Goal: Information Seeking & Learning: Learn about a topic

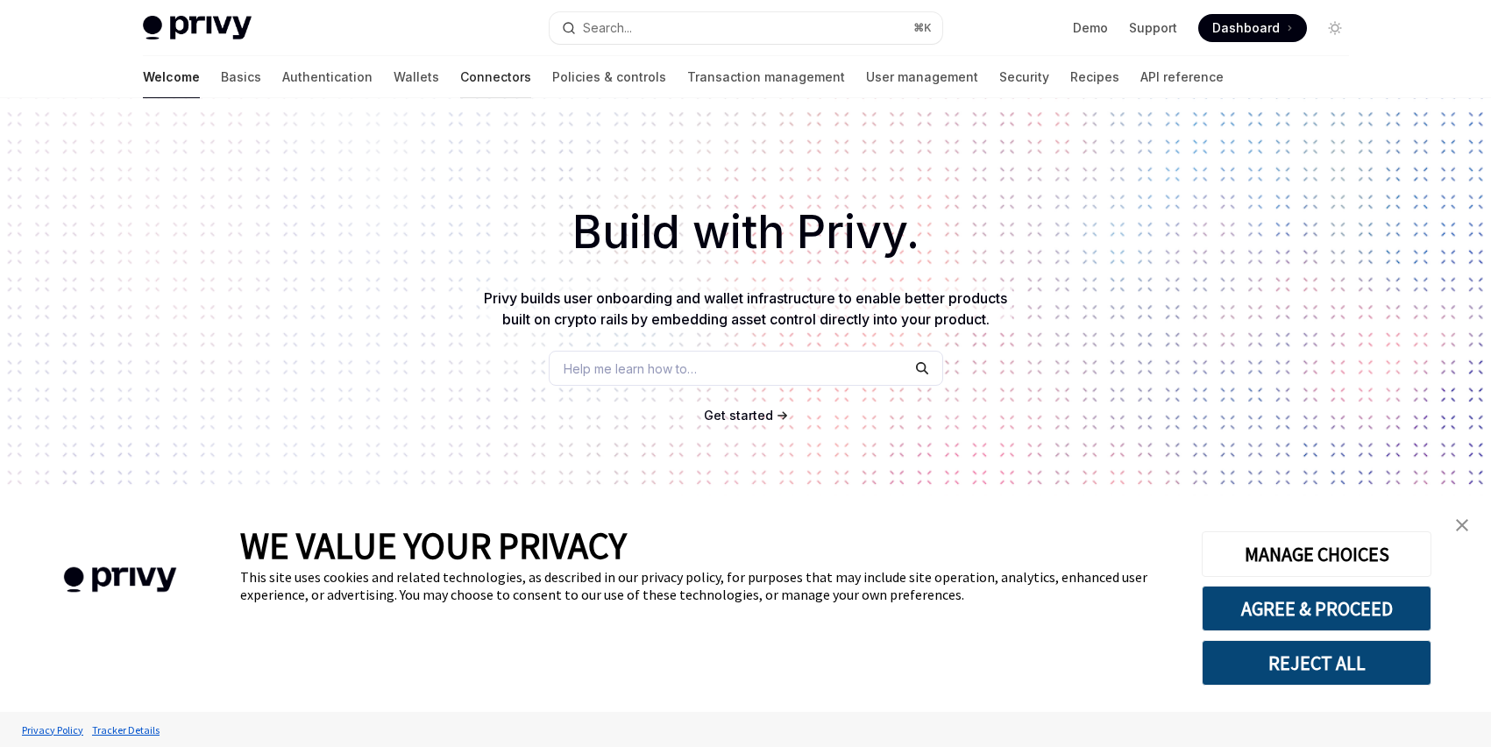
click at [460, 82] on link "Connectors" at bounding box center [495, 77] width 71 height 42
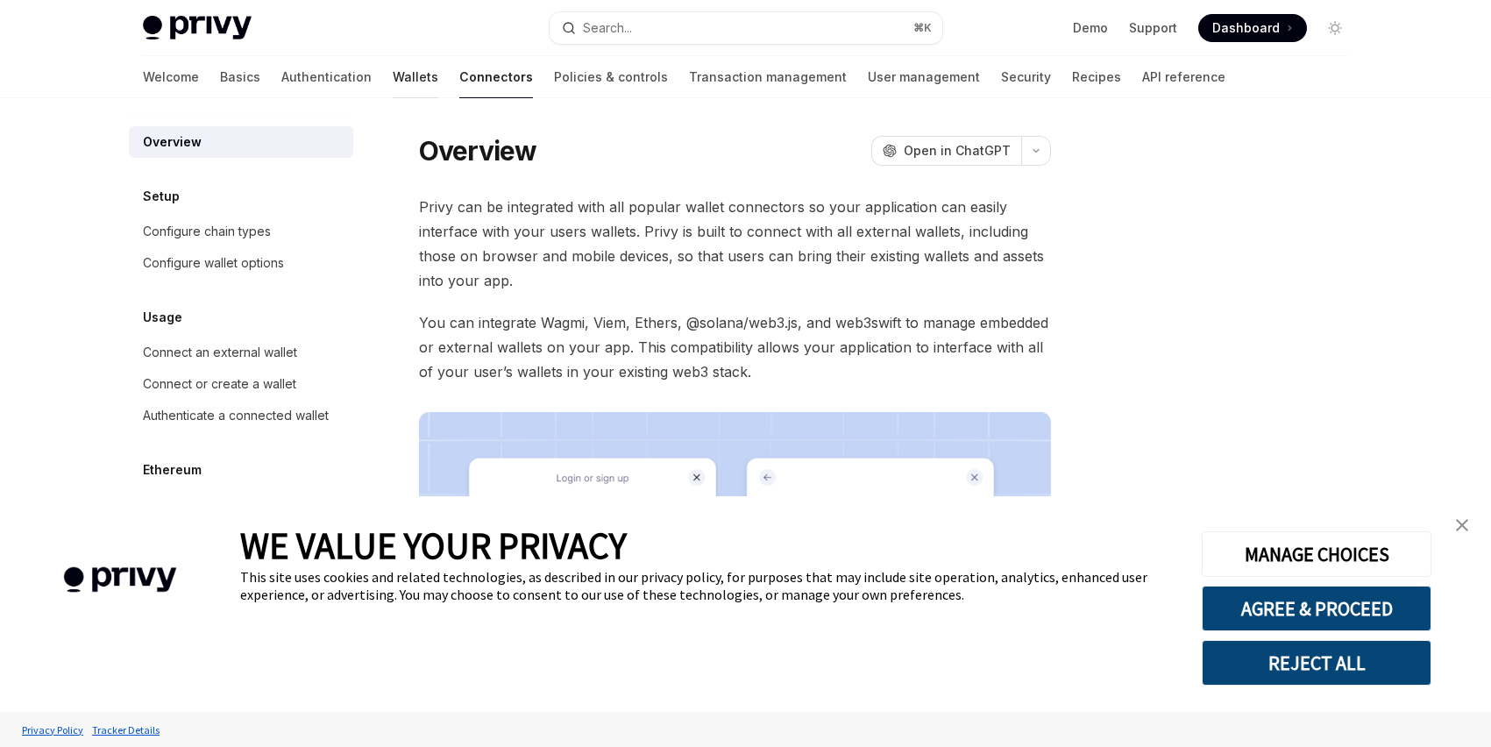
click at [393, 79] on link "Wallets" at bounding box center [416, 77] width 46 height 42
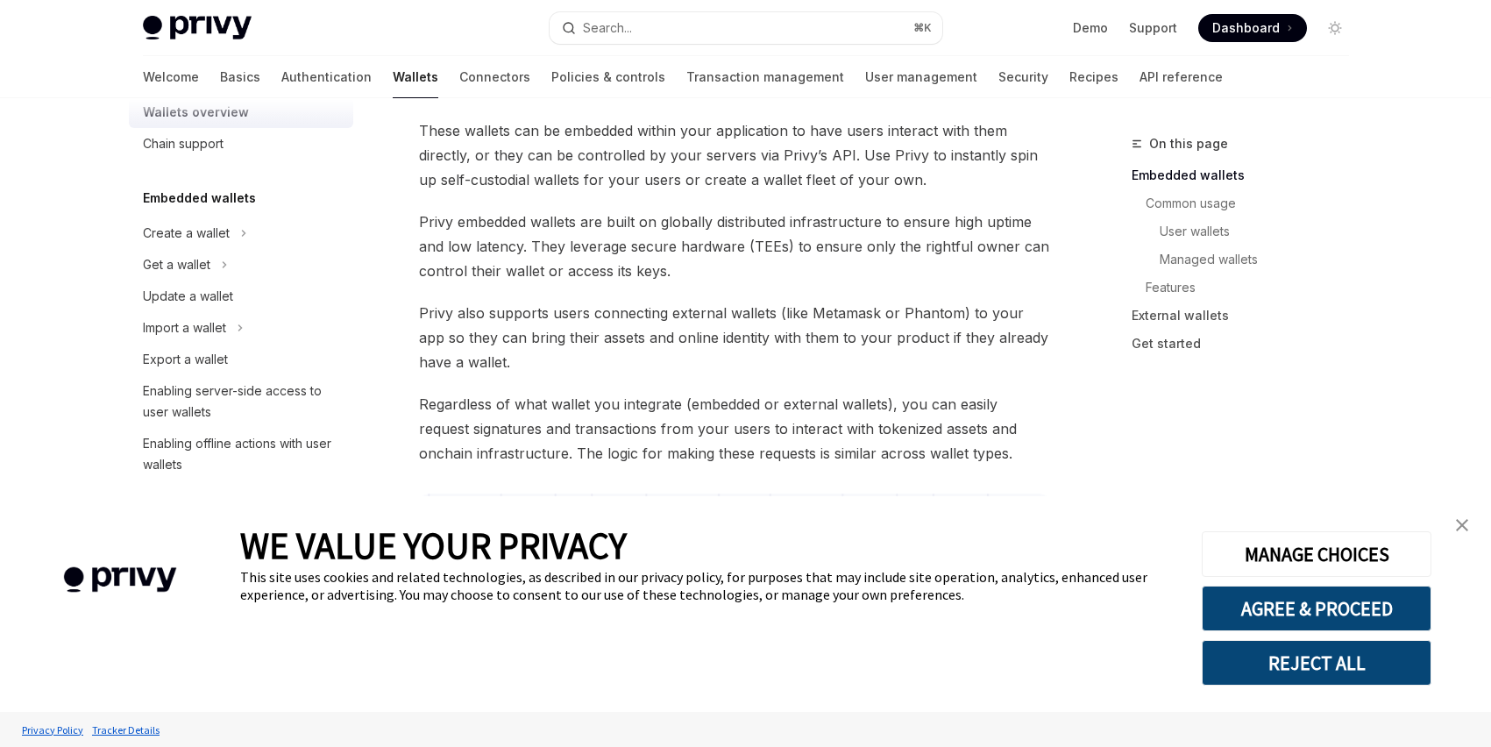
scroll to position [10, 0]
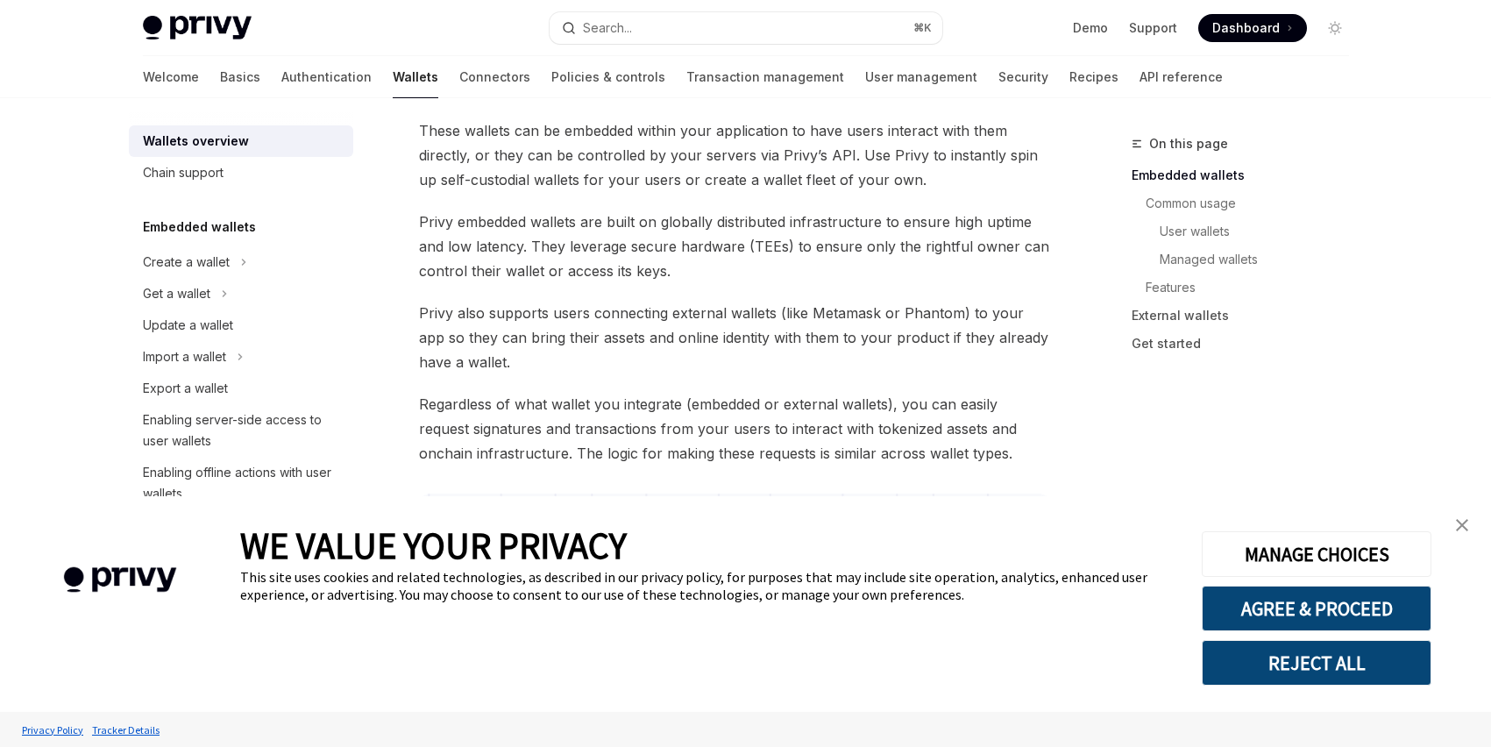
click at [1460, 527] on img "close banner" at bounding box center [1462, 525] width 12 height 12
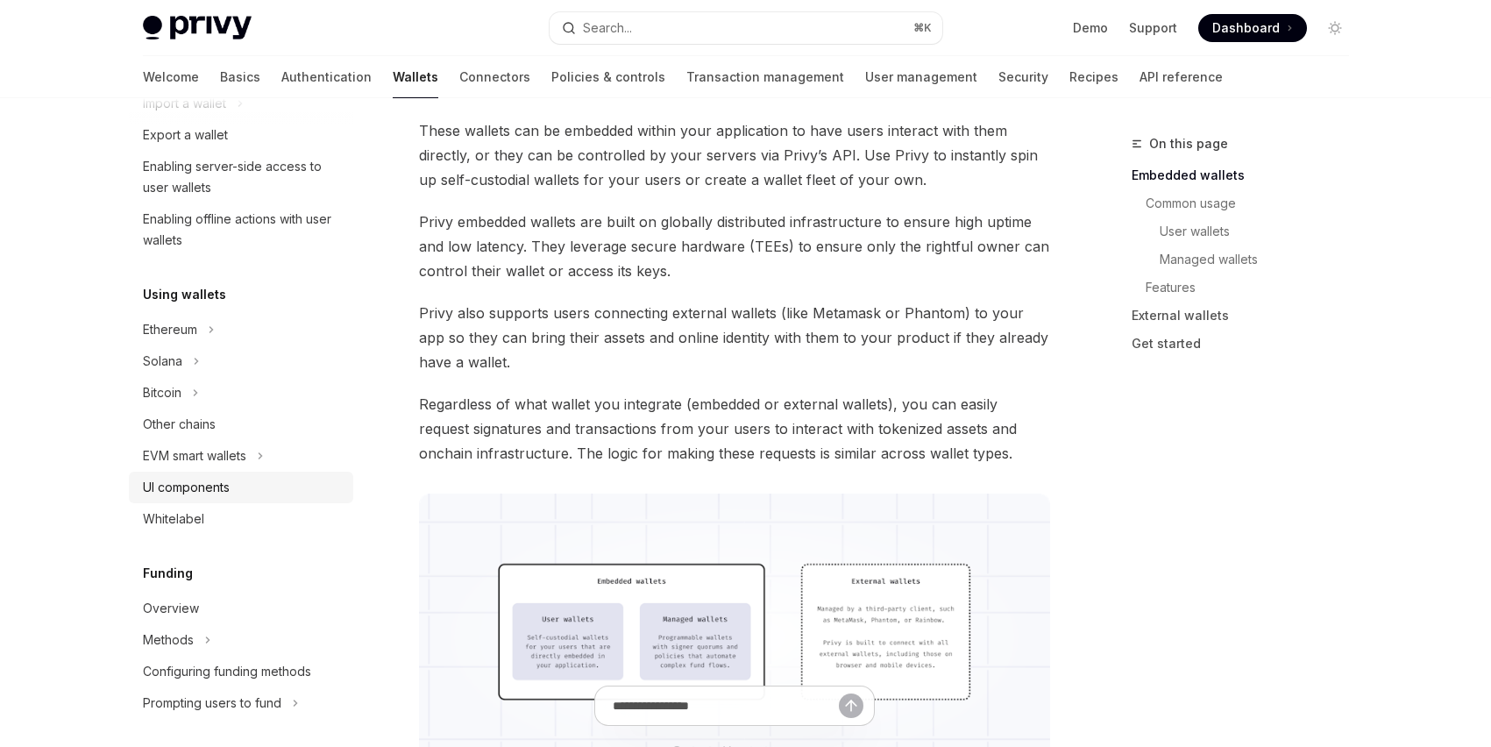
scroll to position [0, 0]
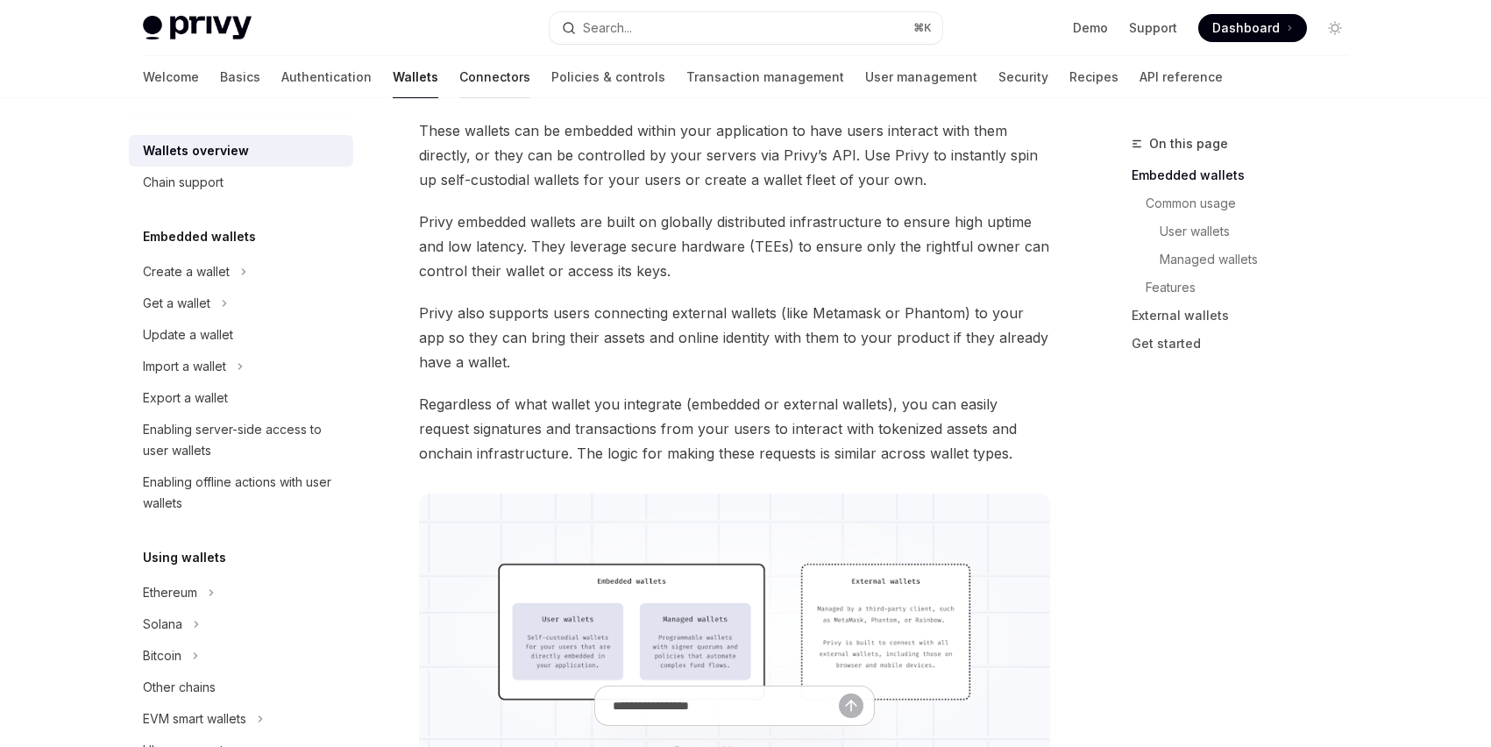
click at [459, 75] on link "Connectors" at bounding box center [494, 77] width 71 height 42
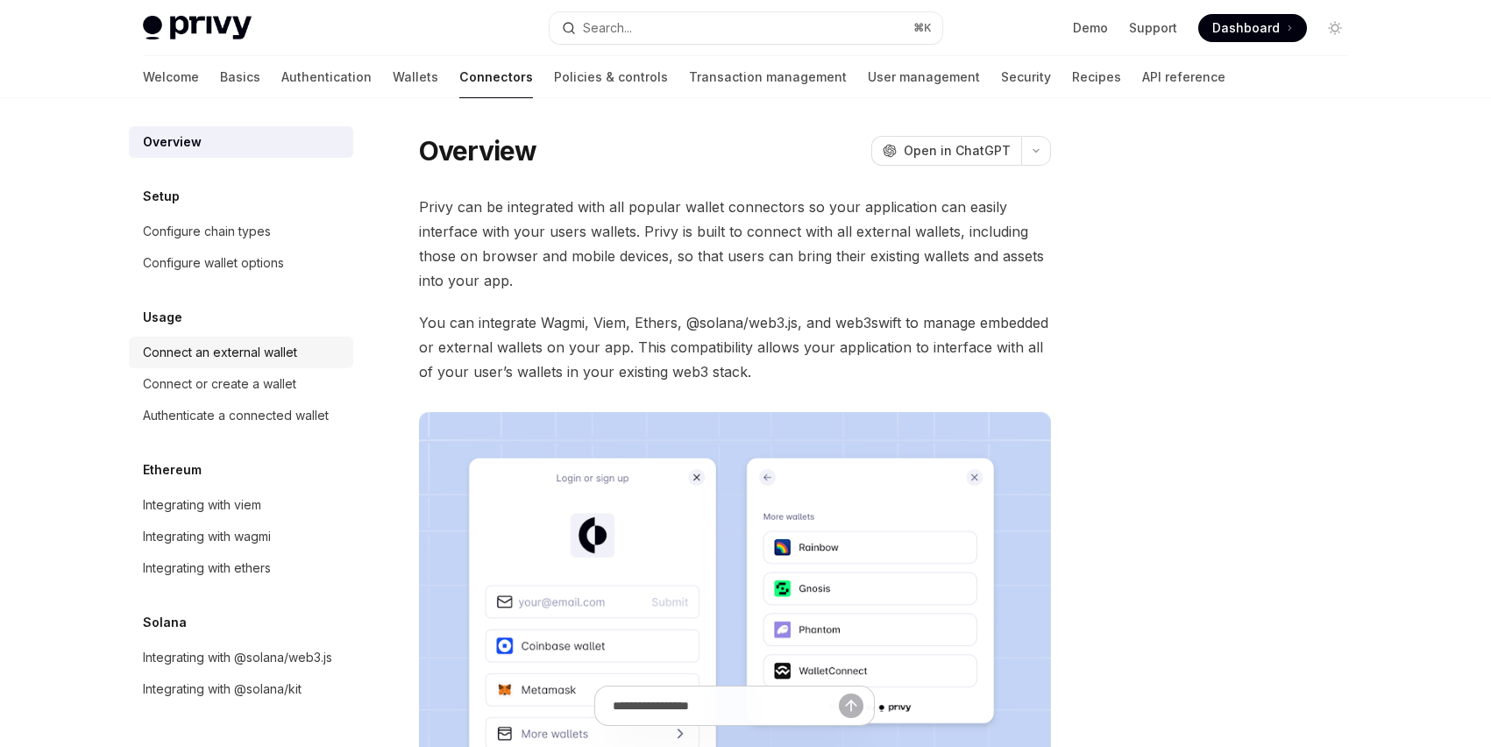
scroll to position [14, 0]
click at [393, 79] on link "Wallets" at bounding box center [416, 77] width 46 height 42
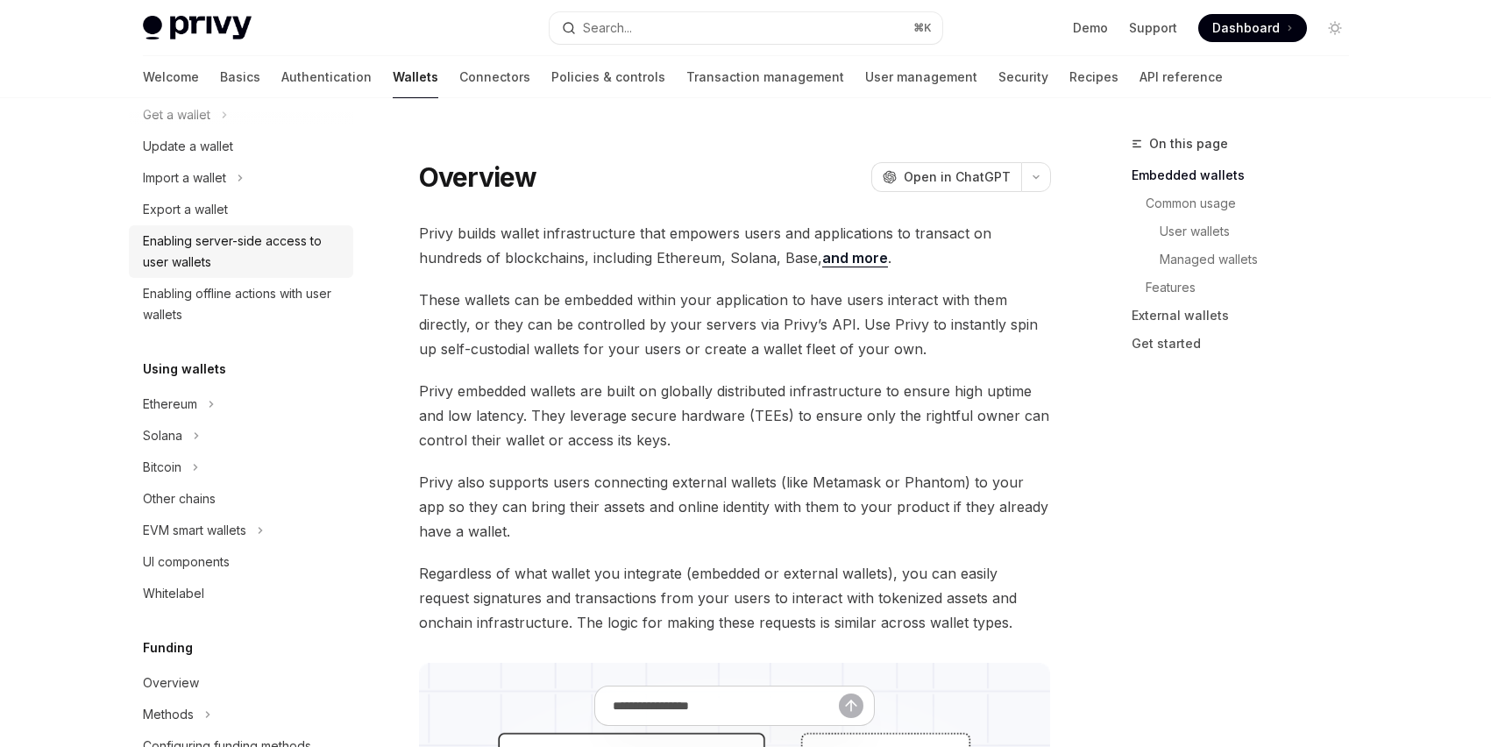
scroll to position [248, 0]
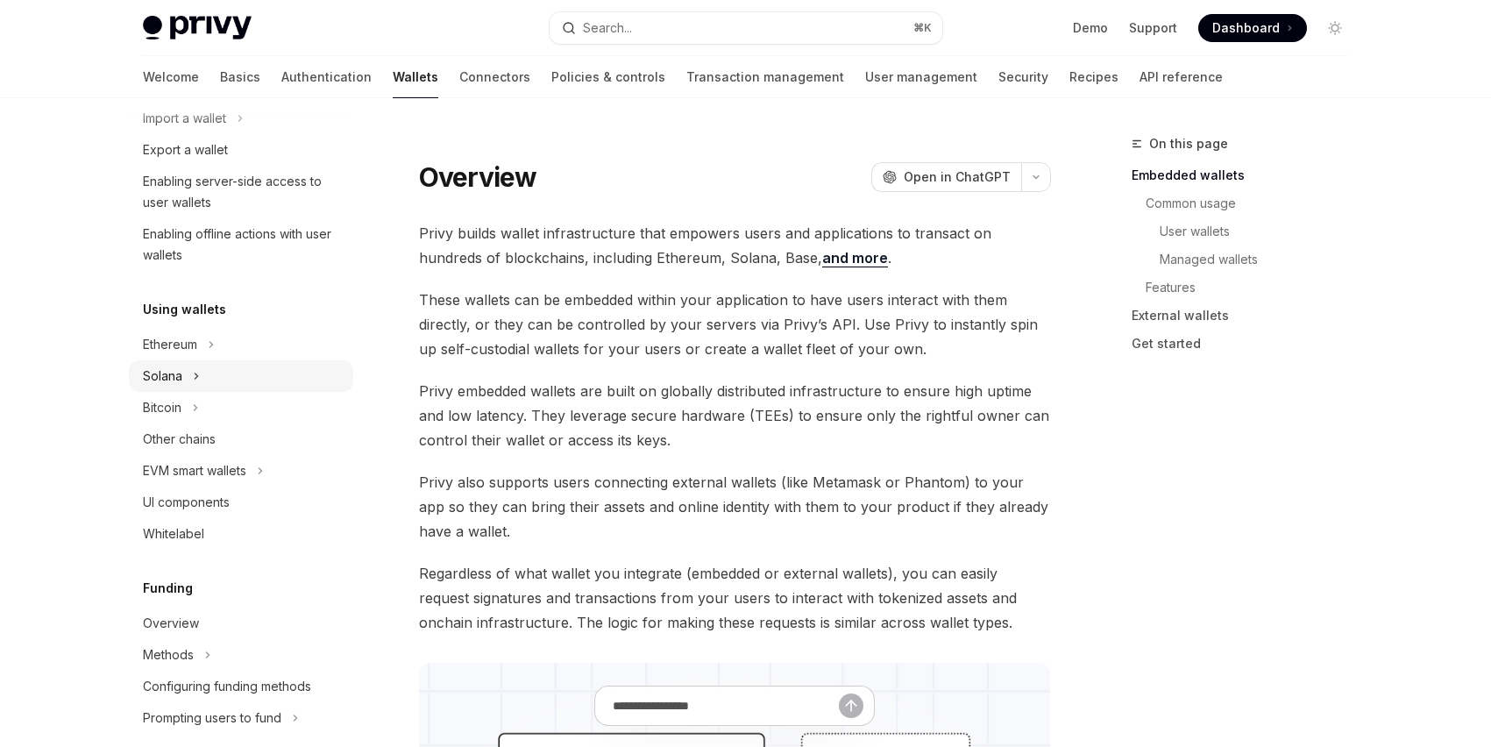
click at [196, 380] on icon at bounding box center [196, 376] width 7 height 21
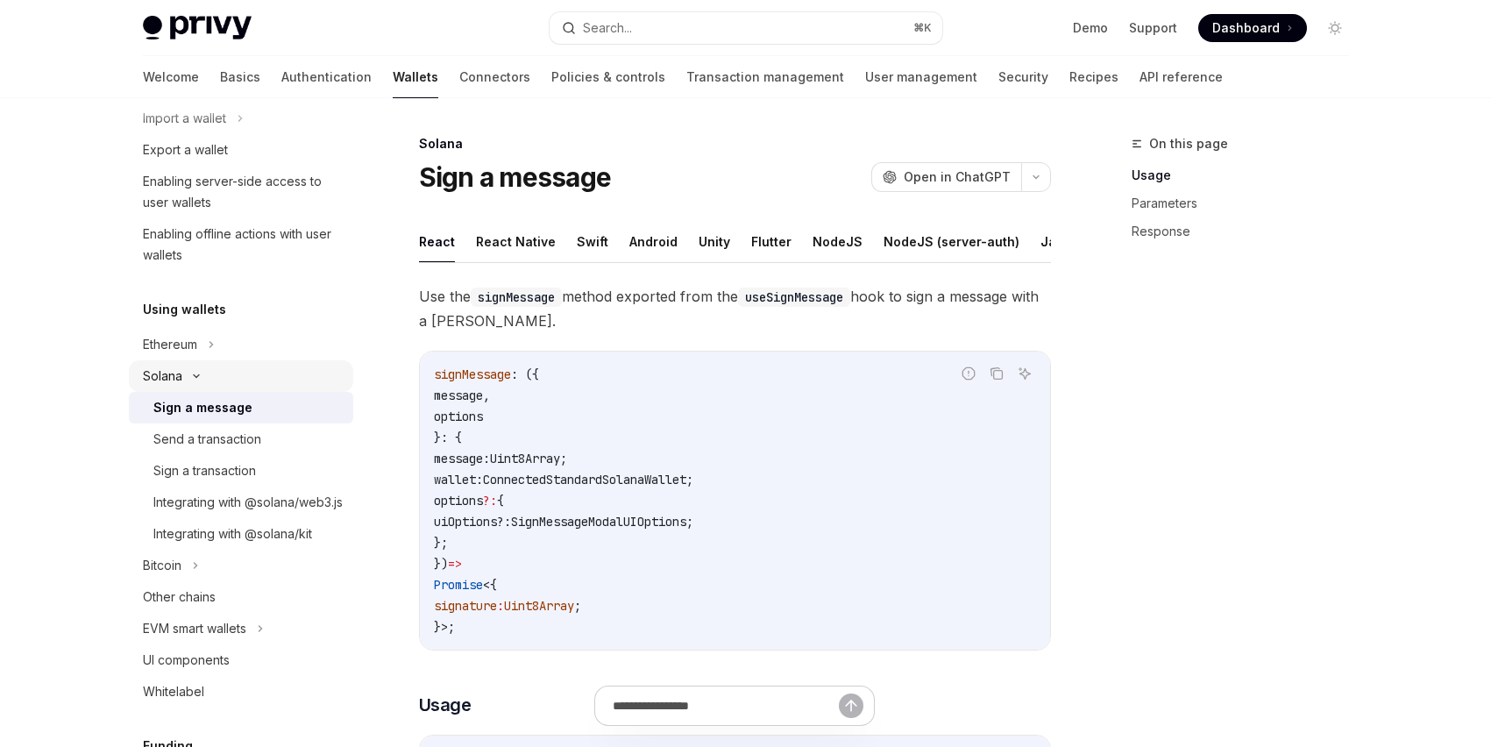
click at [198, 375] on icon at bounding box center [196, 376] width 5 height 3
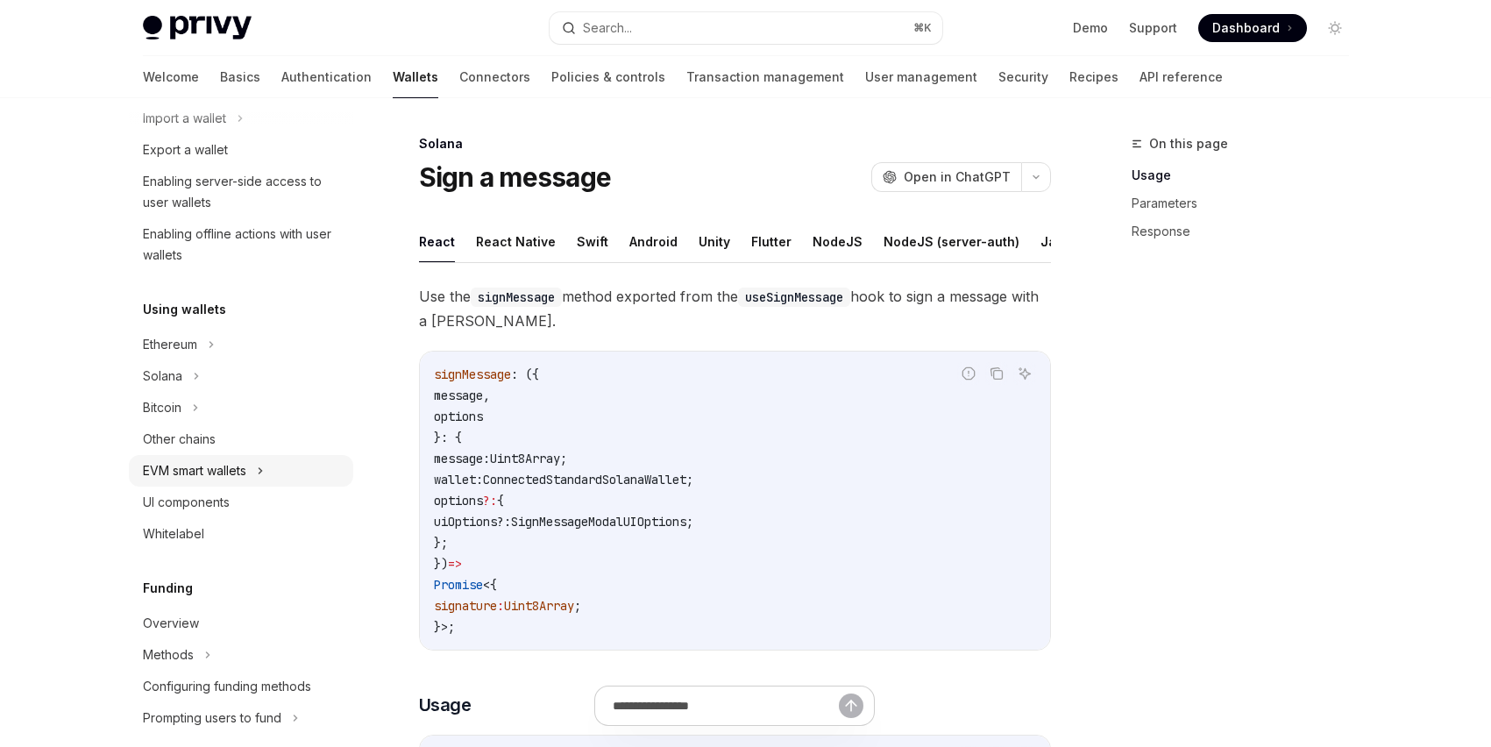
click at [264, 473] on icon at bounding box center [260, 470] width 7 height 21
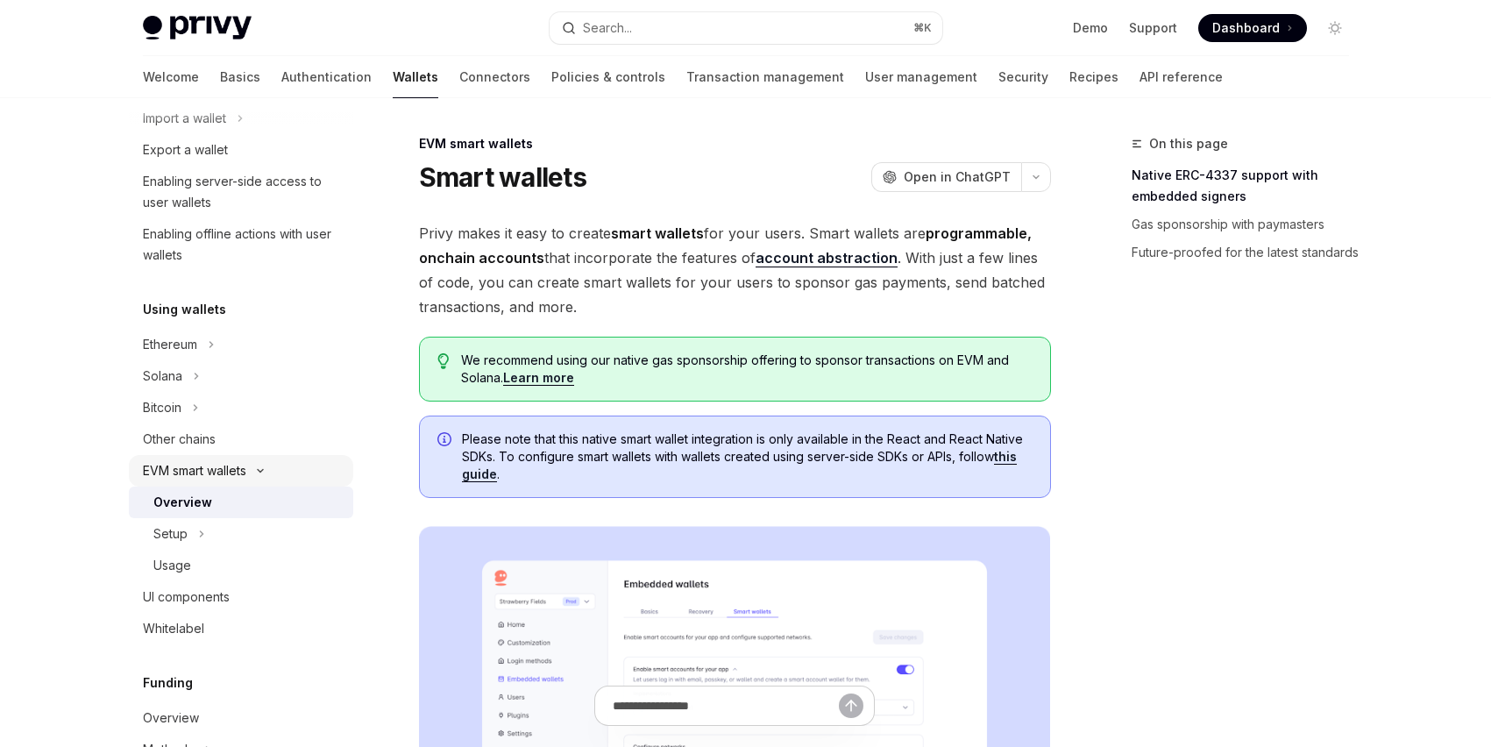
click at [264, 473] on icon at bounding box center [260, 470] width 21 height 7
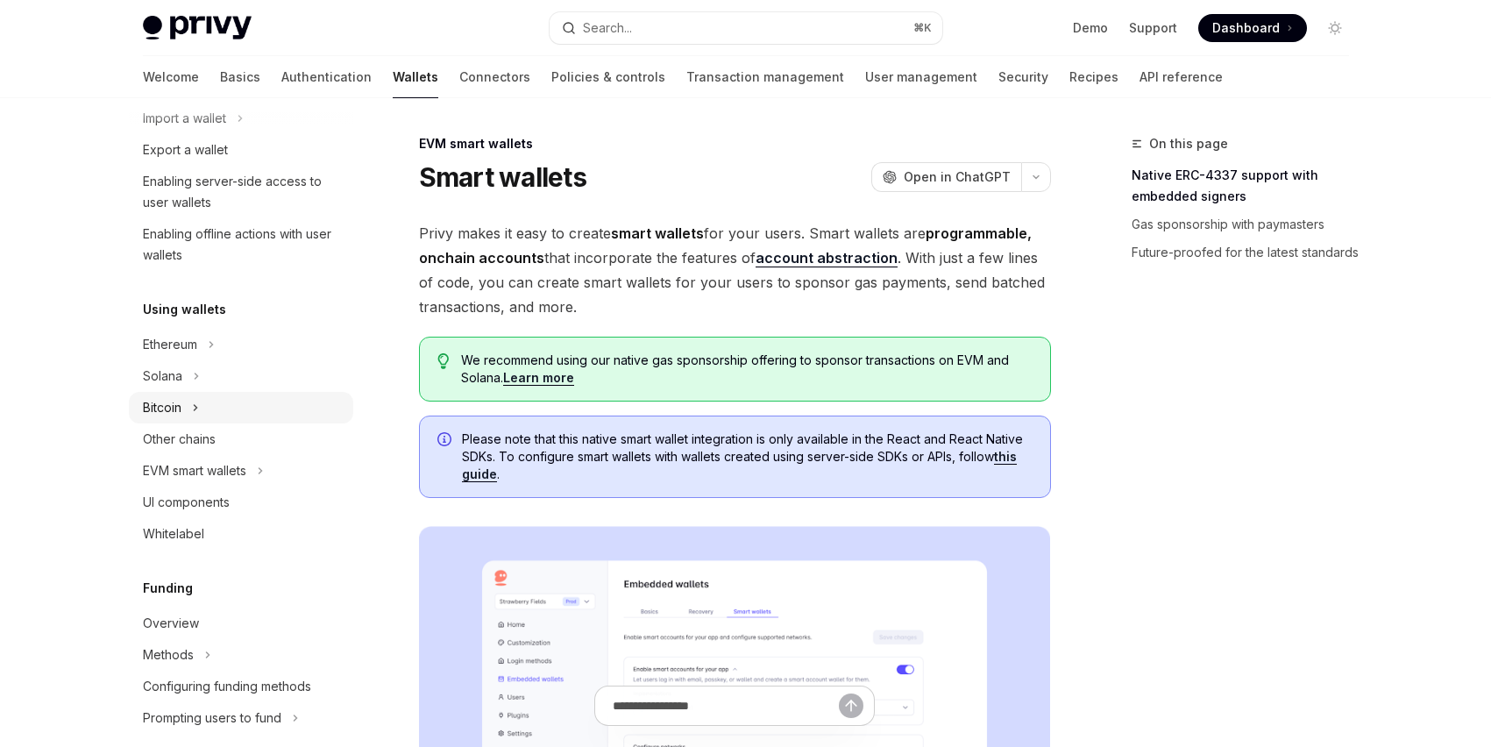
click at [191, 411] on div "Bitcoin" at bounding box center [241, 408] width 224 height 32
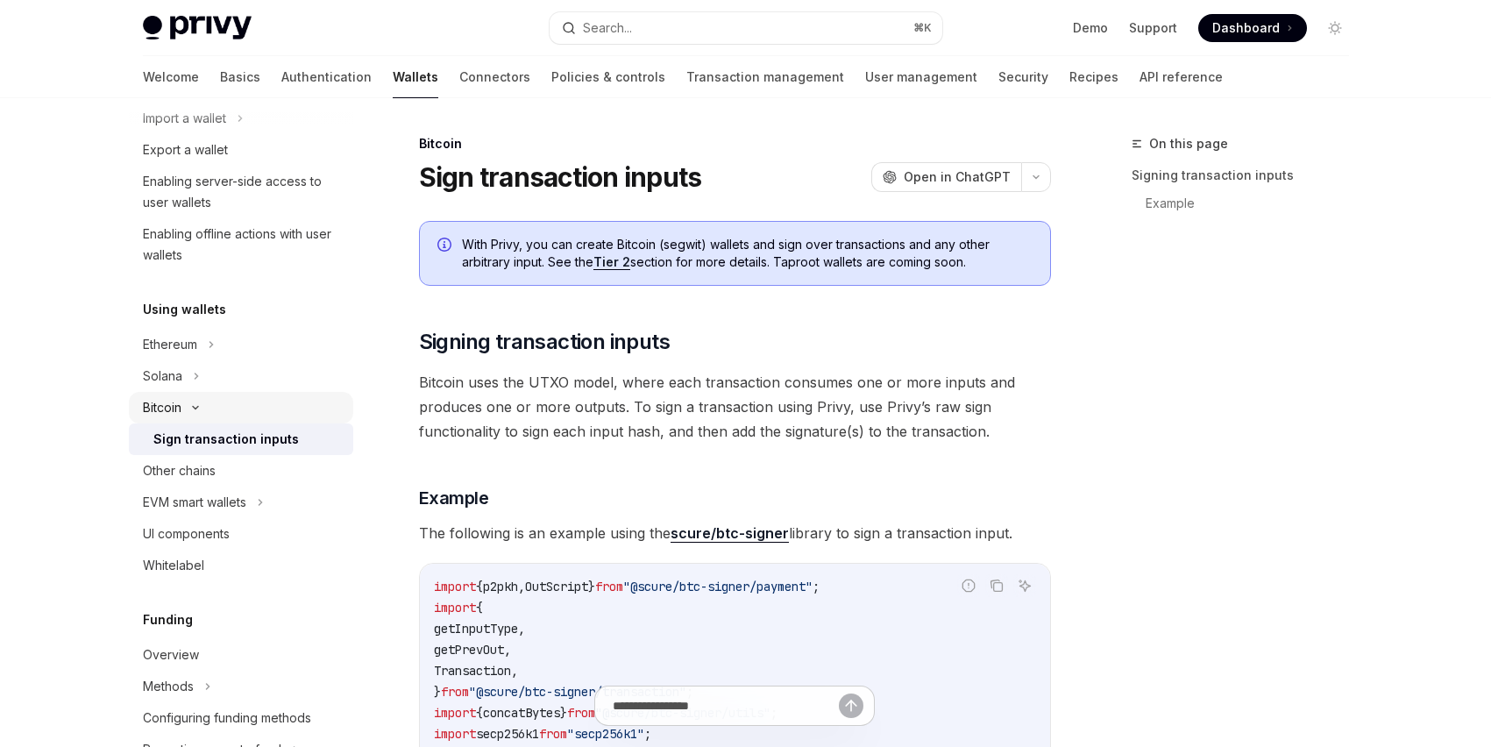
type textarea "*"
click at [194, 408] on icon at bounding box center [195, 407] width 21 height 7
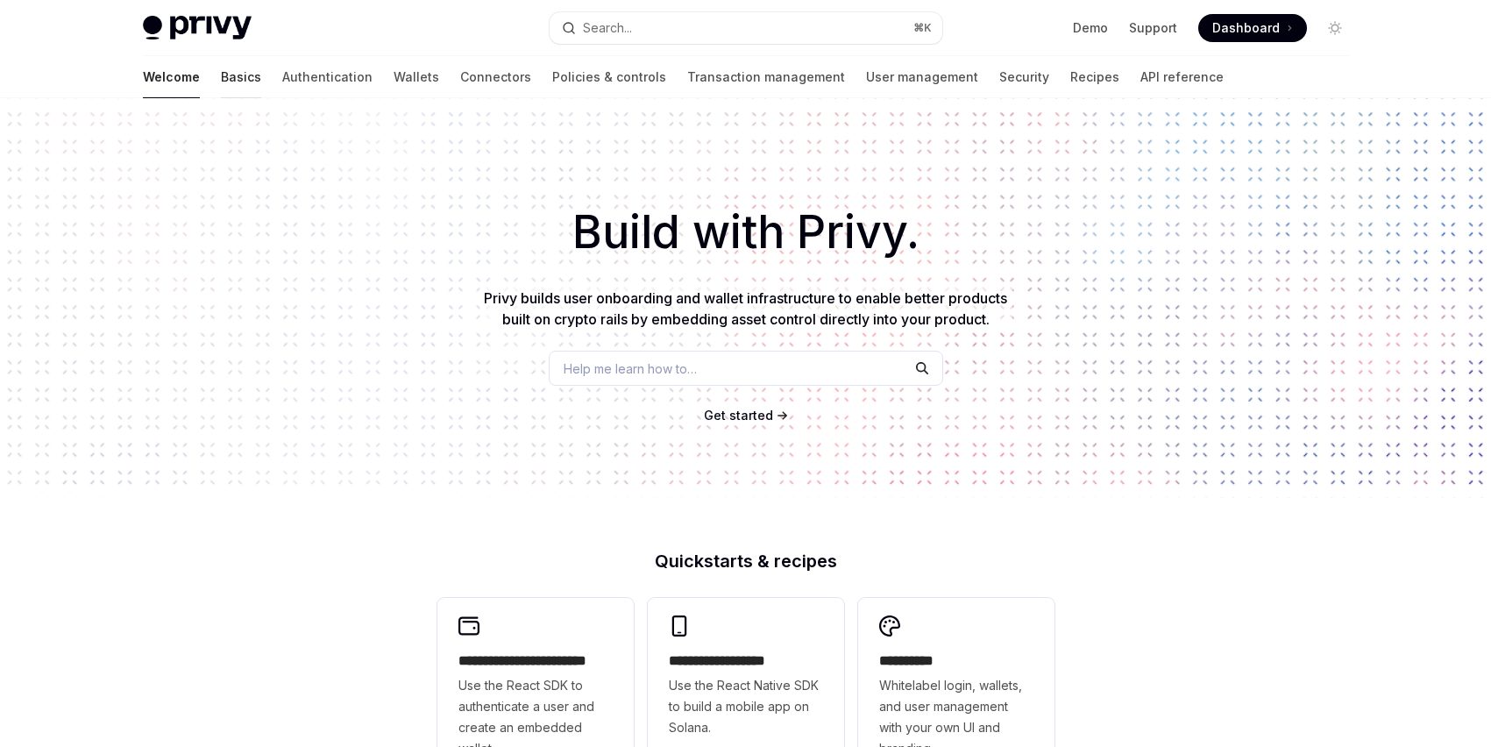
click at [221, 82] on link "Basics" at bounding box center [241, 77] width 40 height 42
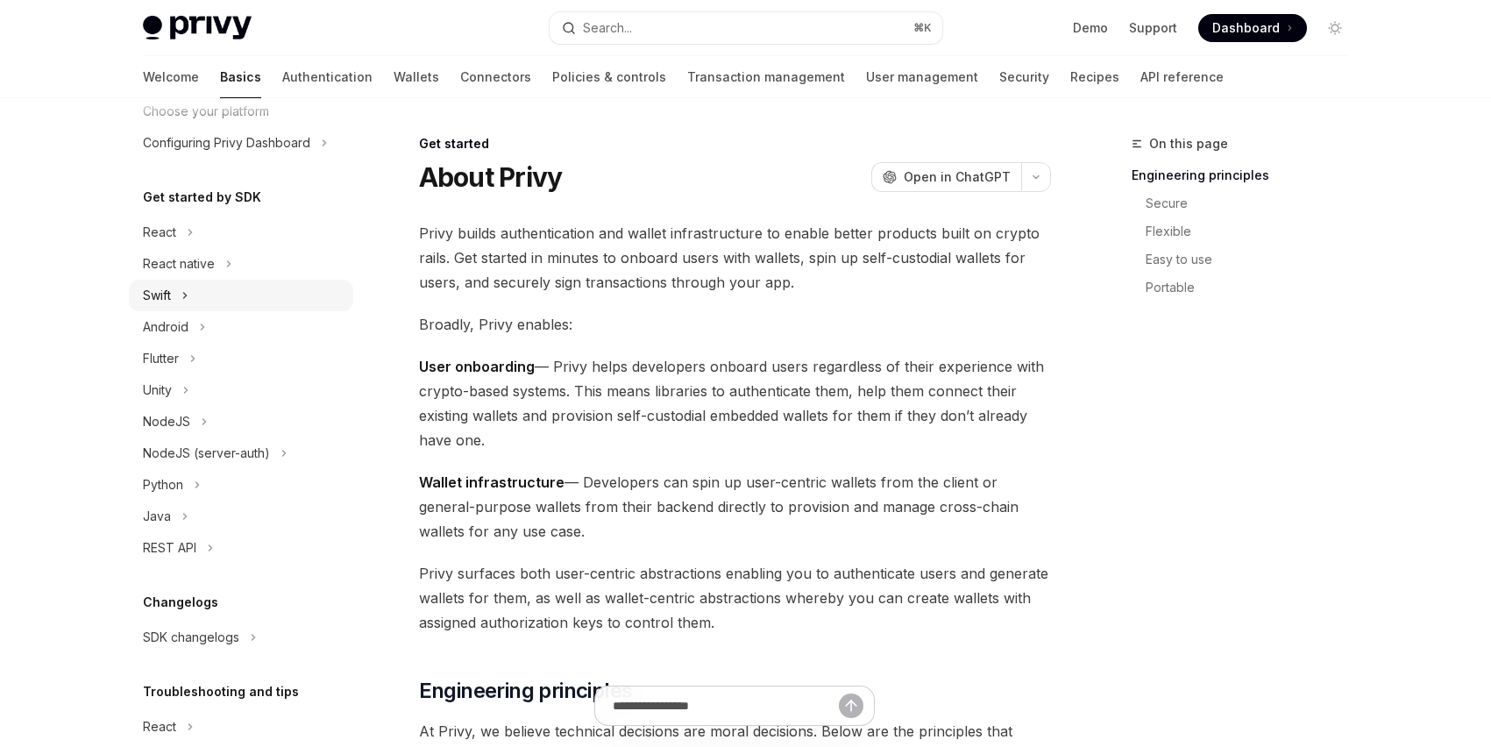
scroll to position [217, 0]
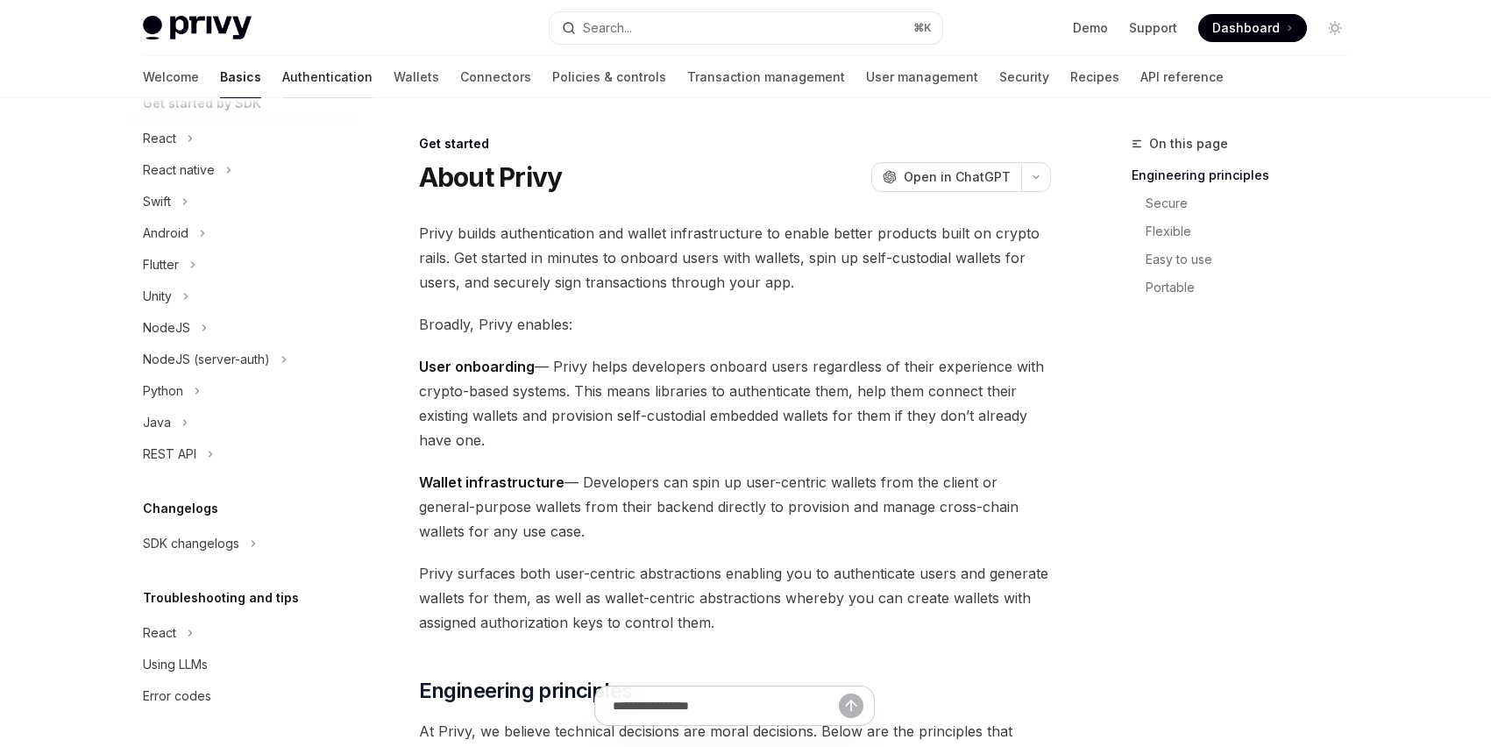
click at [282, 73] on link "Authentication" at bounding box center [327, 77] width 90 height 42
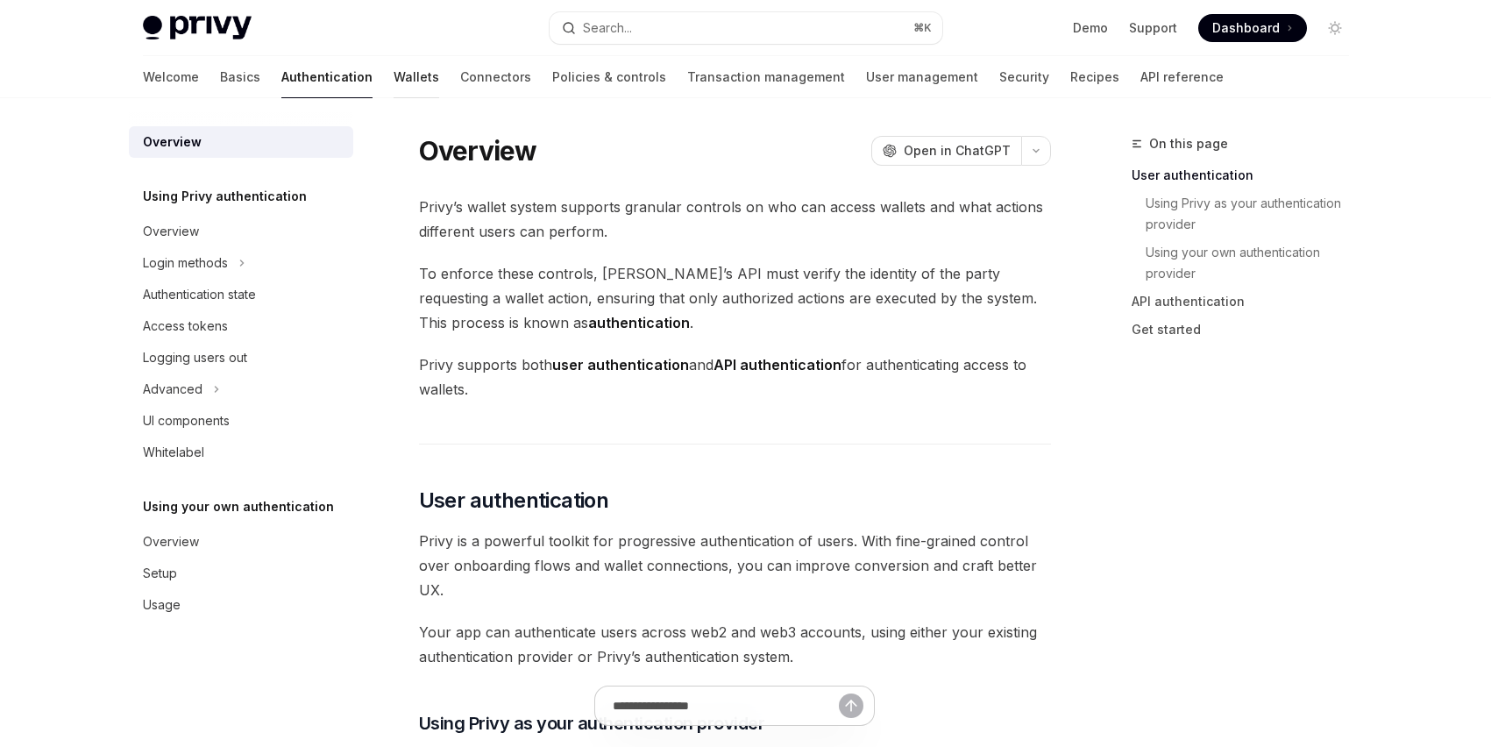
click at [394, 72] on link "Wallets" at bounding box center [417, 77] width 46 height 42
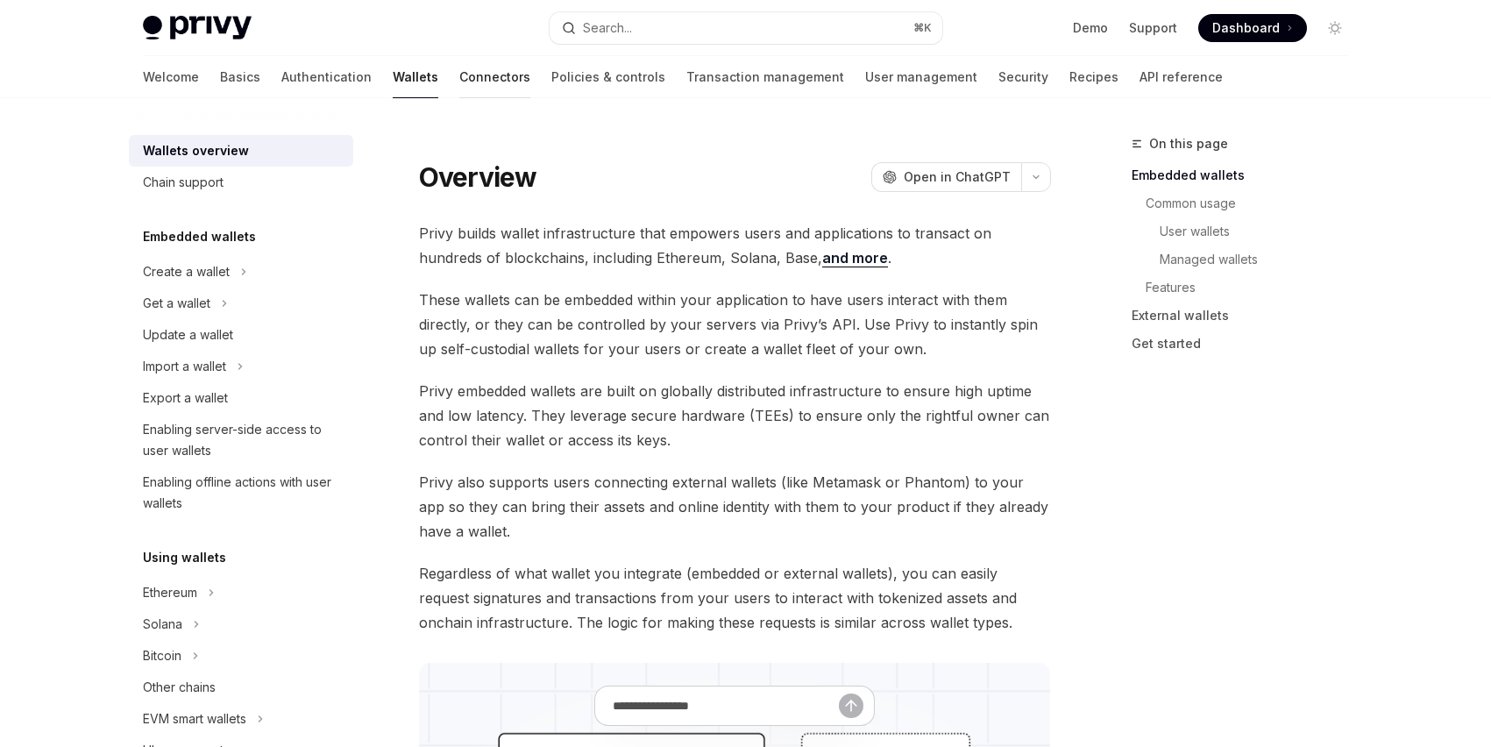
click at [459, 70] on link "Connectors" at bounding box center [494, 77] width 71 height 42
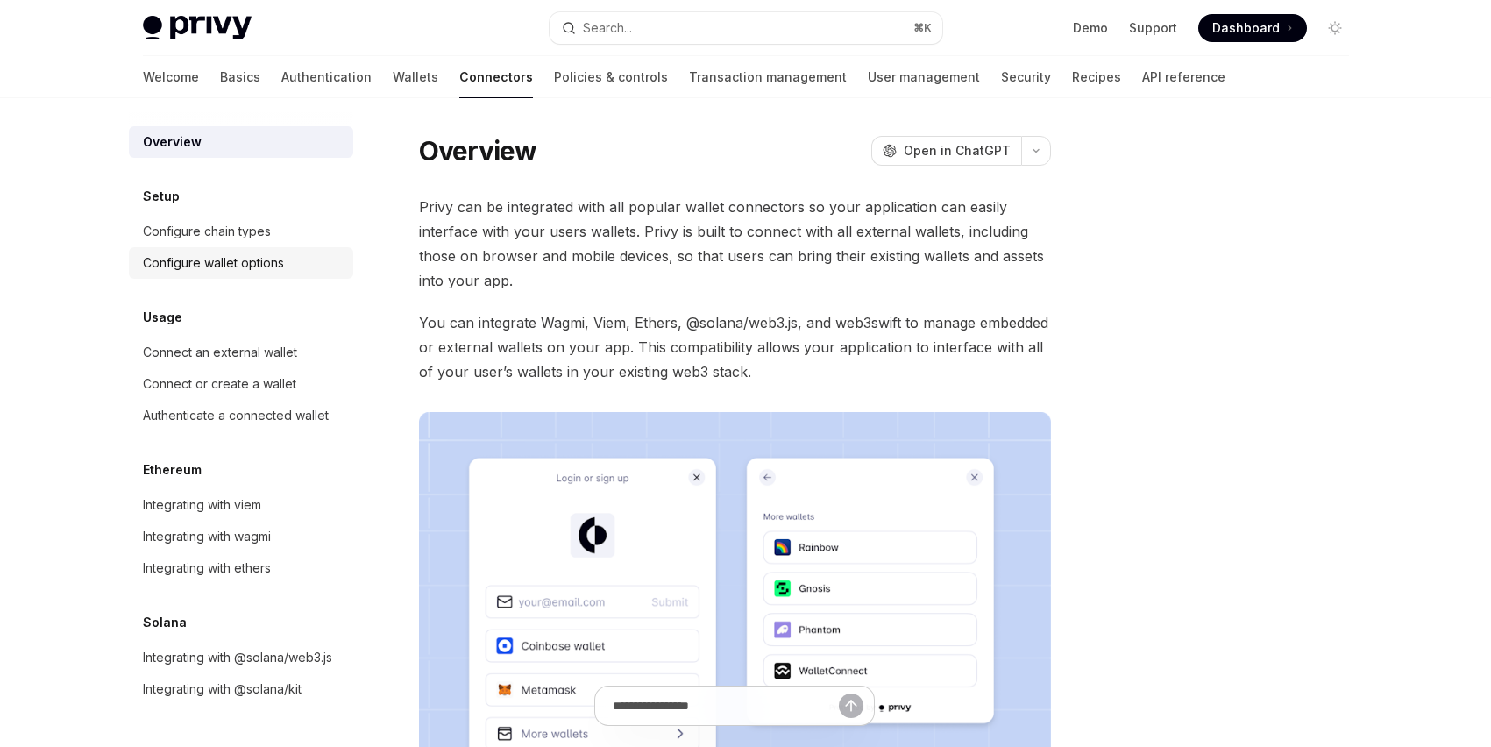
scroll to position [14, 0]
click at [554, 69] on link "Policies & controls" at bounding box center [611, 77] width 114 height 42
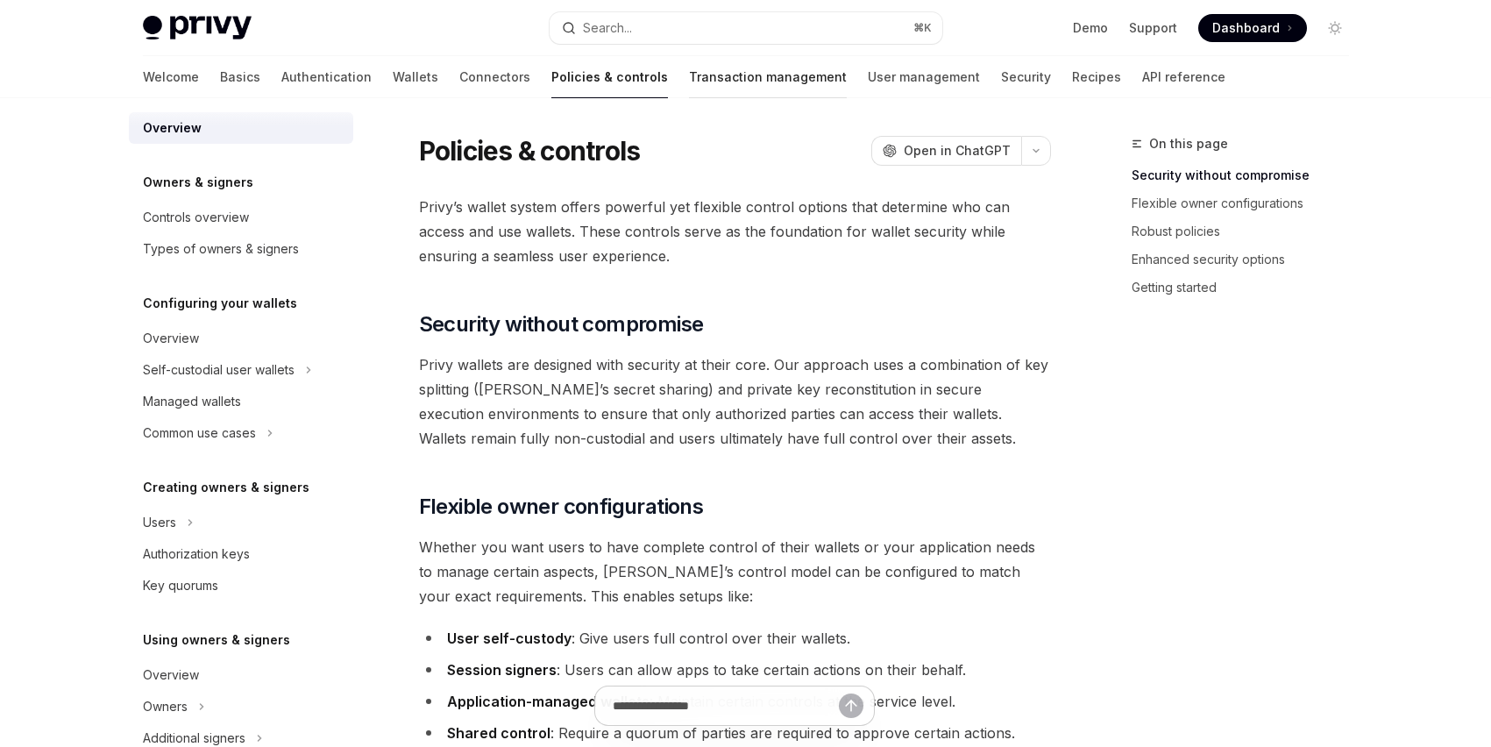
click at [689, 74] on link "Transaction management" at bounding box center [768, 77] width 158 height 42
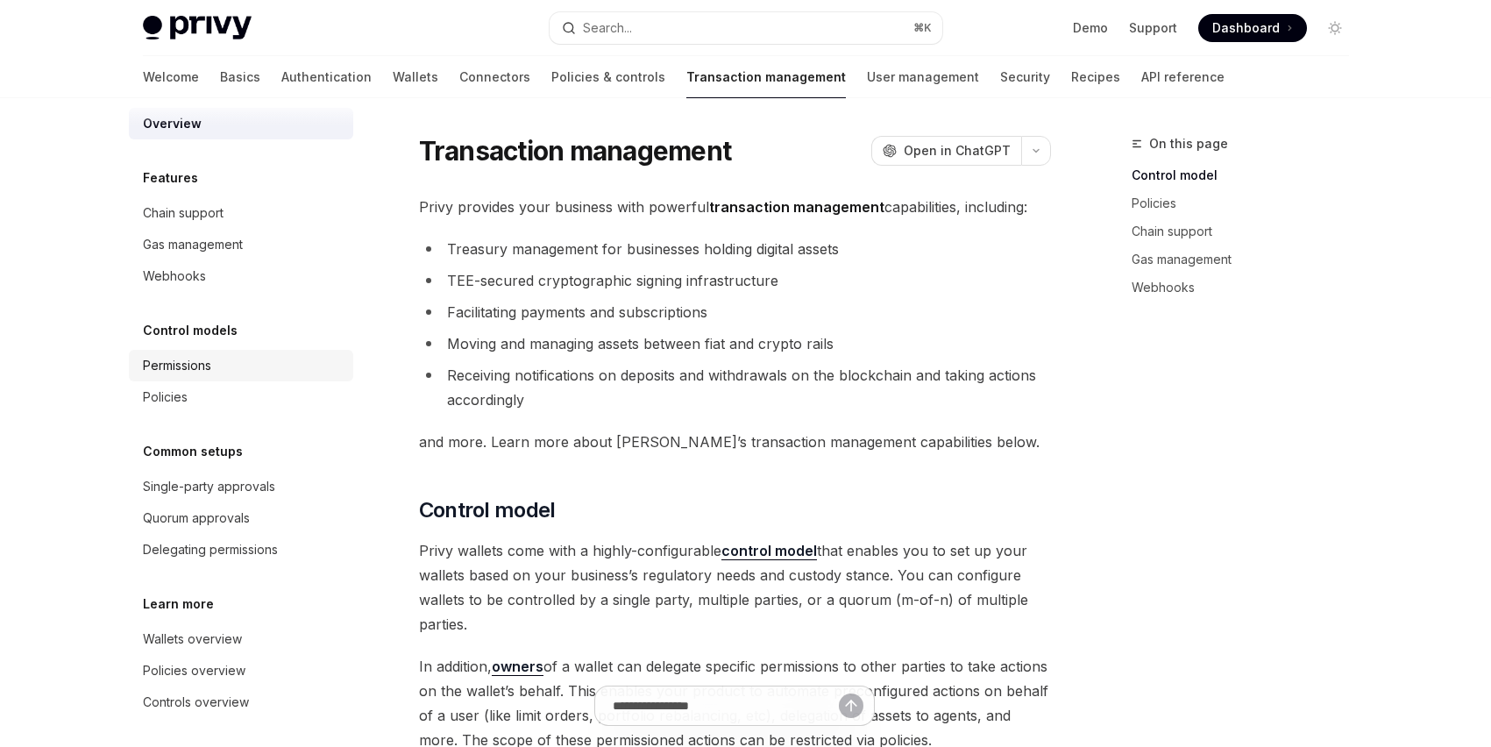
scroll to position [25, 0]
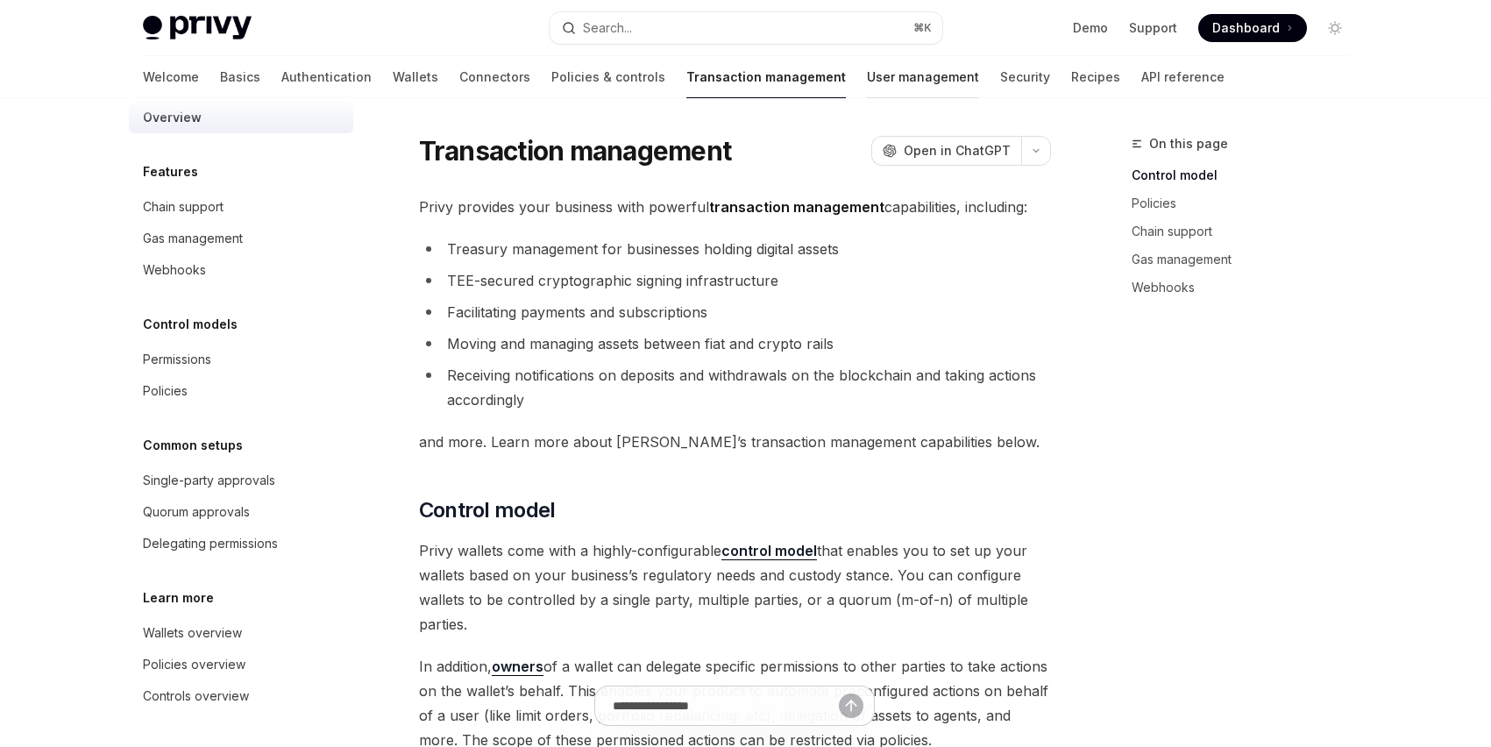
click at [867, 67] on link "User management" at bounding box center [923, 77] width 112 height 42
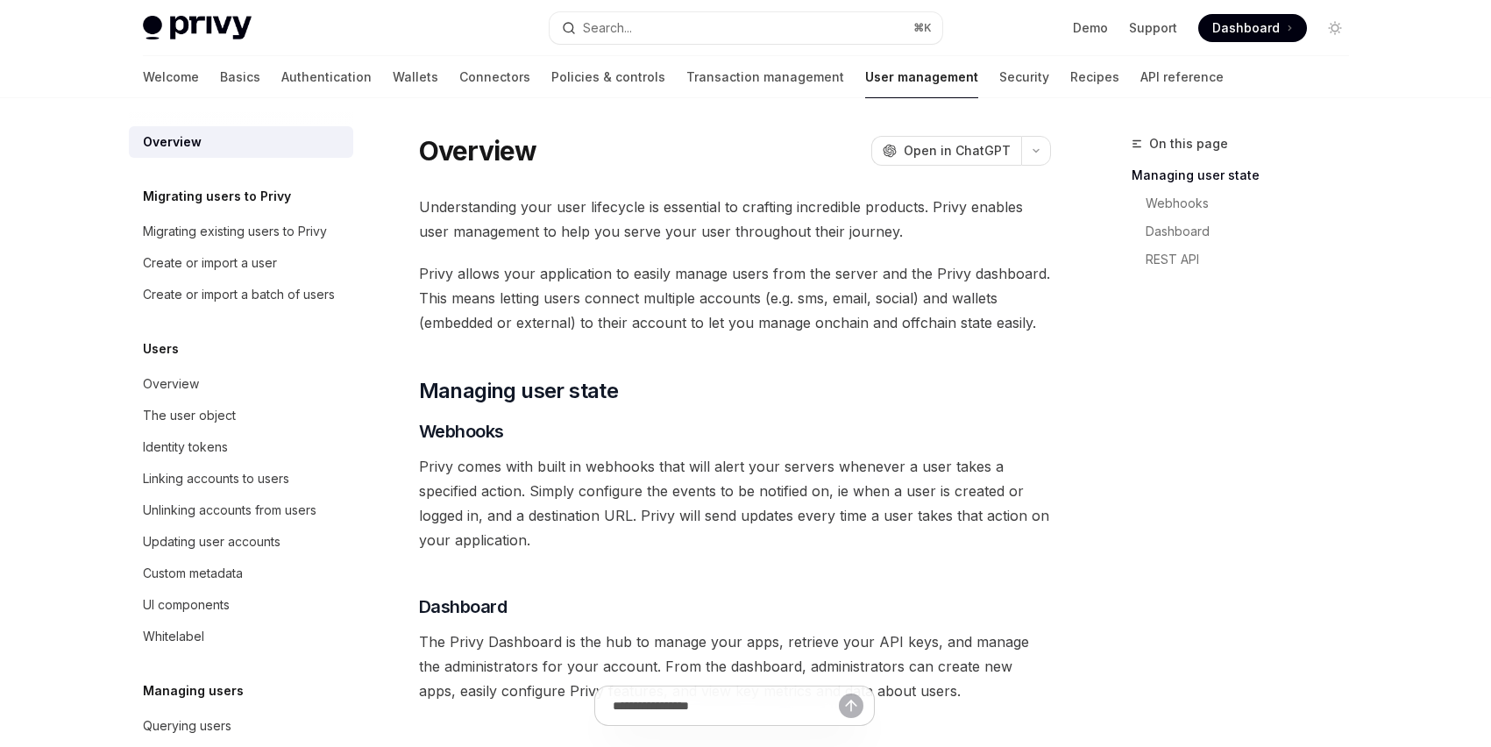
scroll to position [1, 0]
click at [999, 68] on link "Security" at bounding box center [1024, 77] width 50 height 42
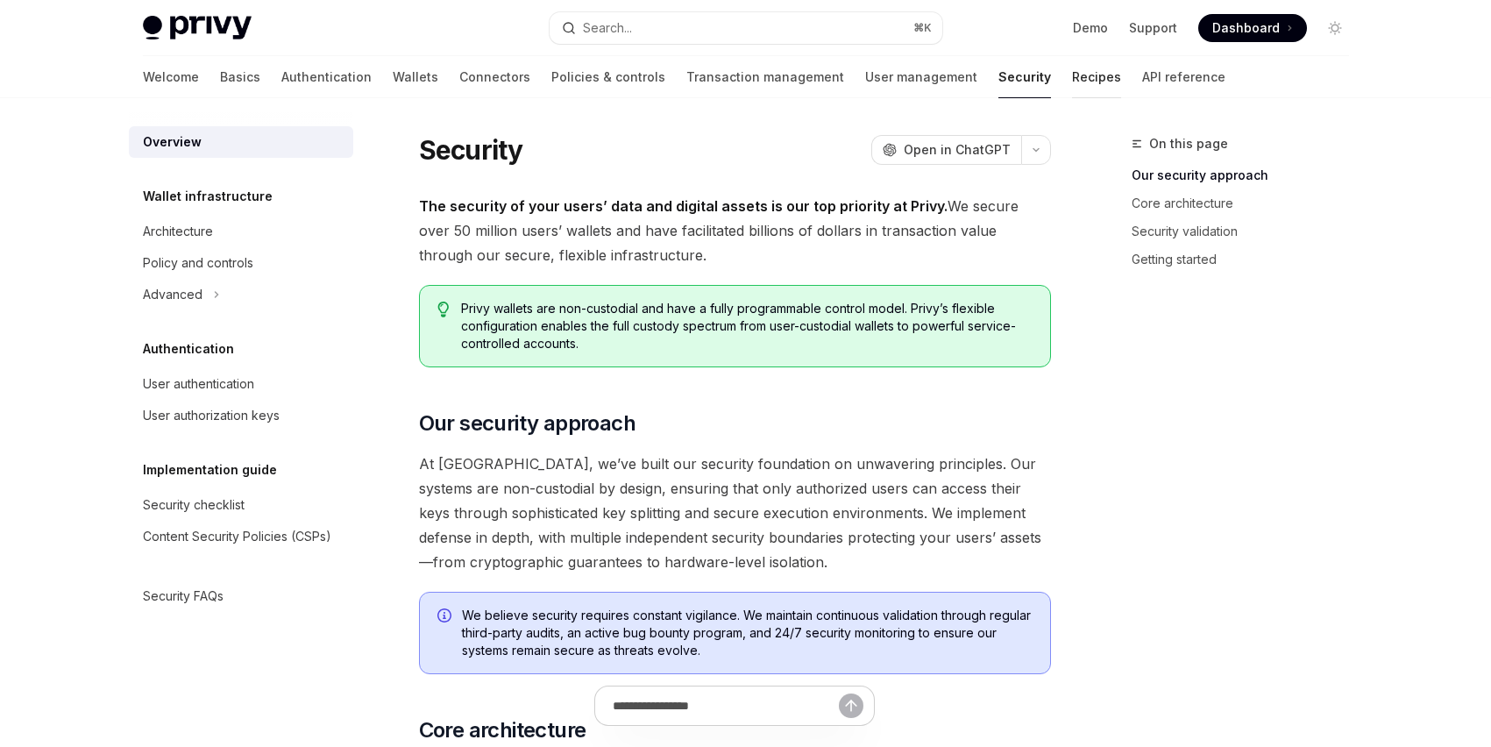
click at [1072, 78] on link "Recipes" at bounding box center [1096, 77] width 49 height 42
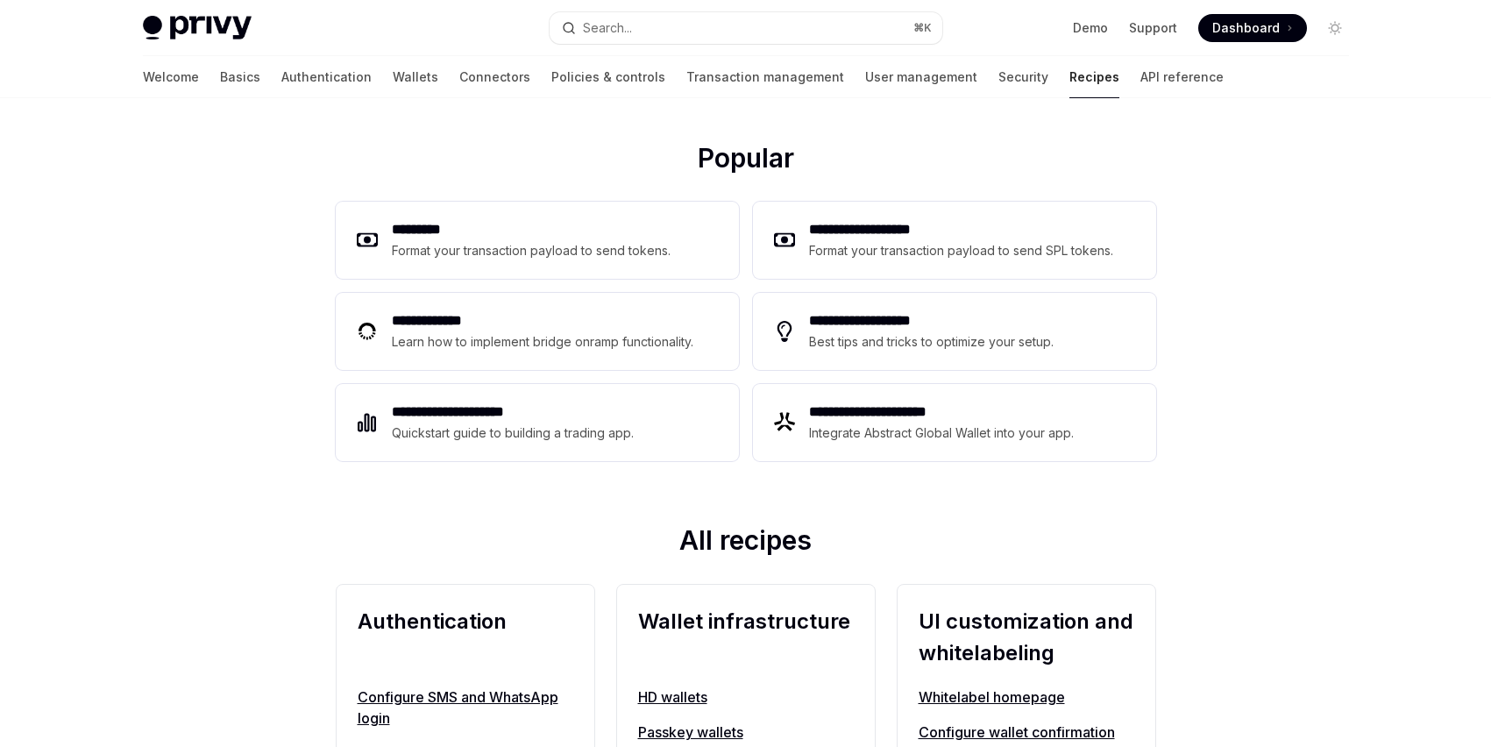
scroll to position [333, 0]
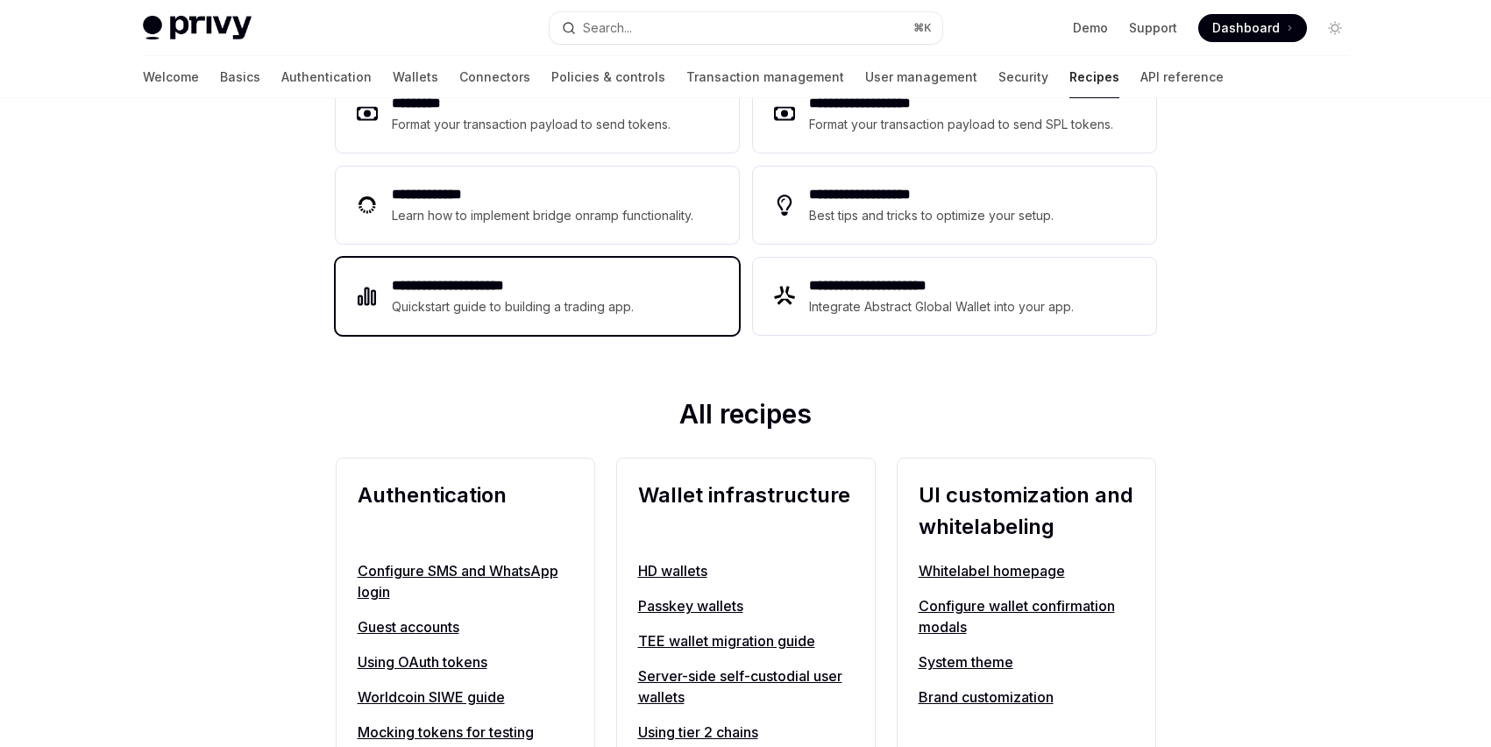
click at [469, 298] on div "Quickstart guide to building a trading app." at bounding box center [513, 306] width 243 height 21
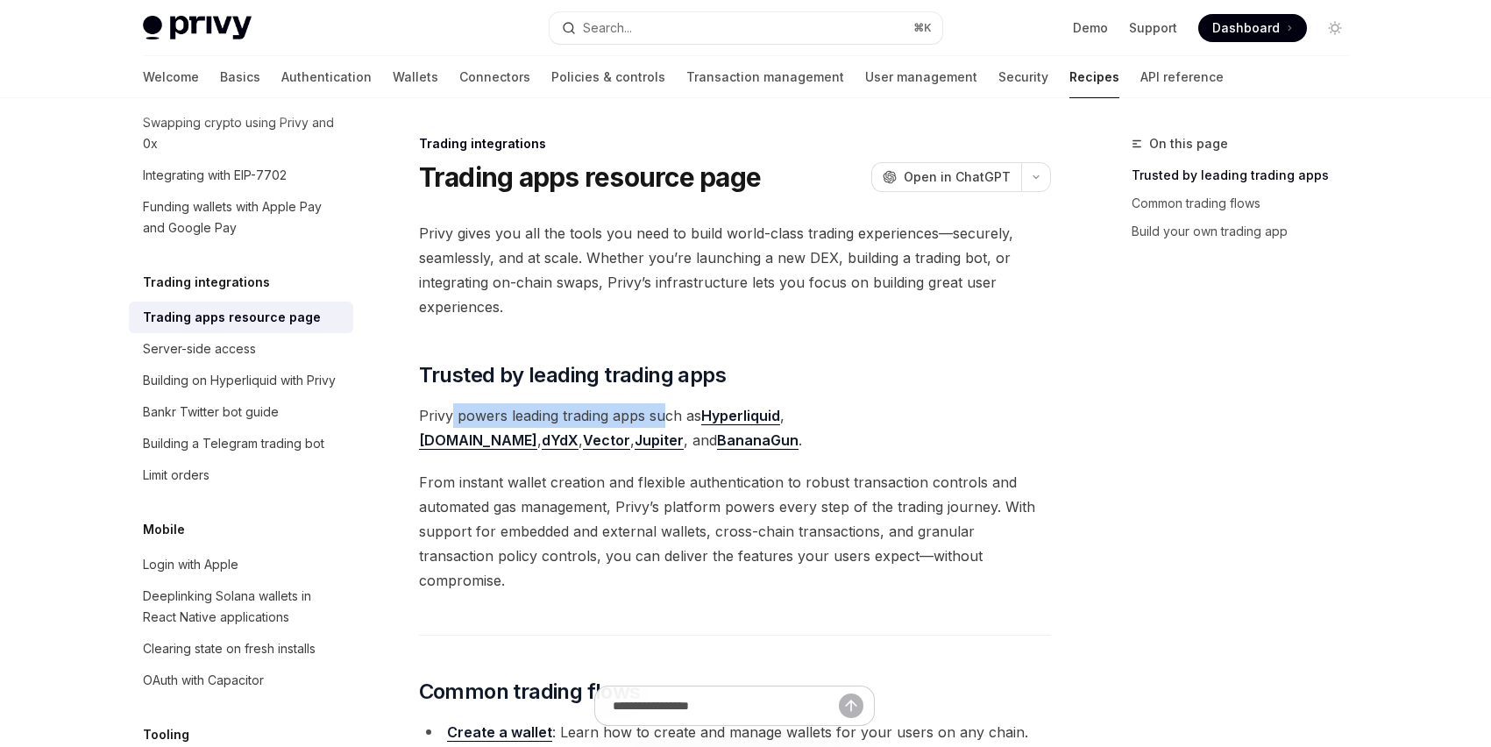
drag, startPoint x: 451, startPoint y: 416, endPoint x: 661, endPoint y: 424, distance: 210.5
click at [661, 424] on span "Privy powers leading trading apps such as Hyperliquid , [DOMAIN_NAME] , dYdX , …" at bounding box center [735, 427] width 632 height 49
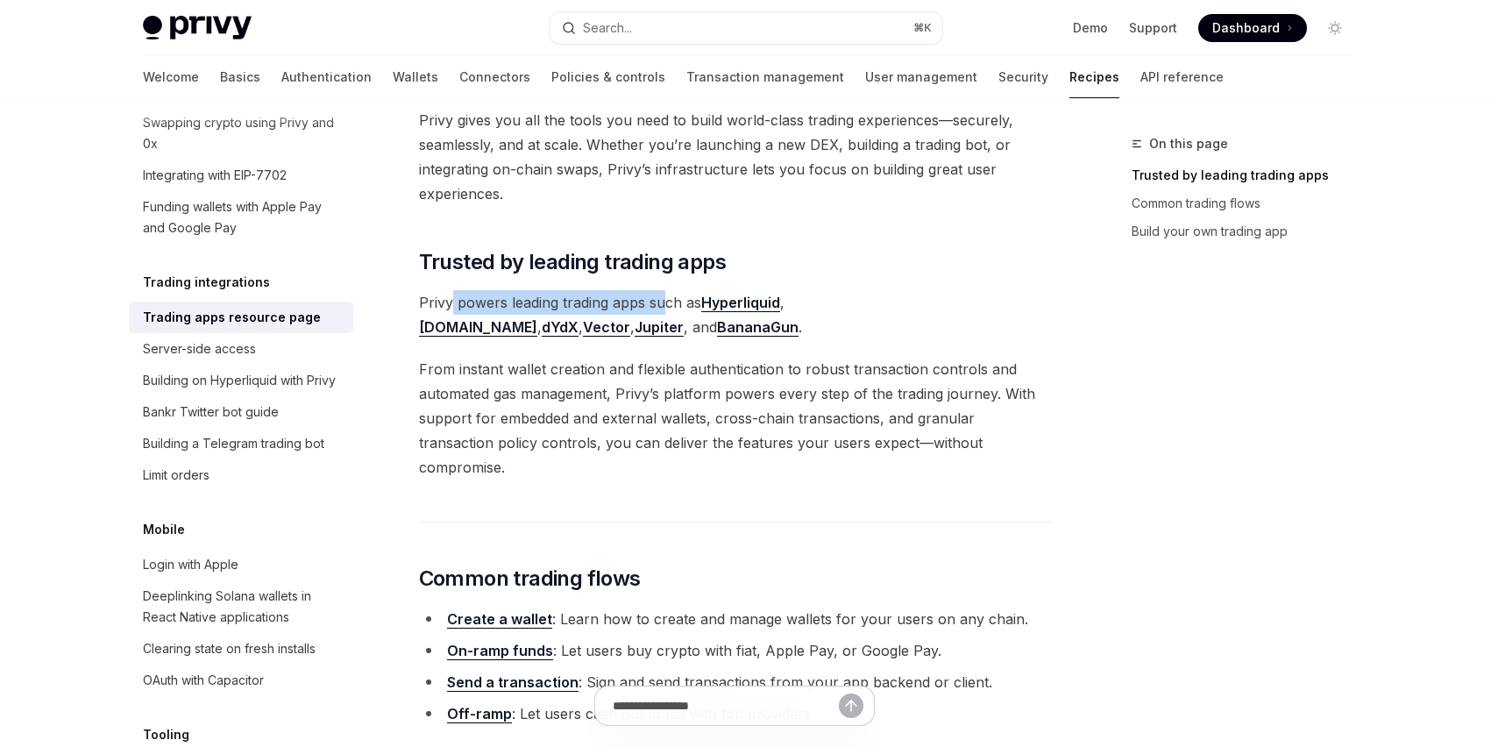
scroll to position [134, 0]
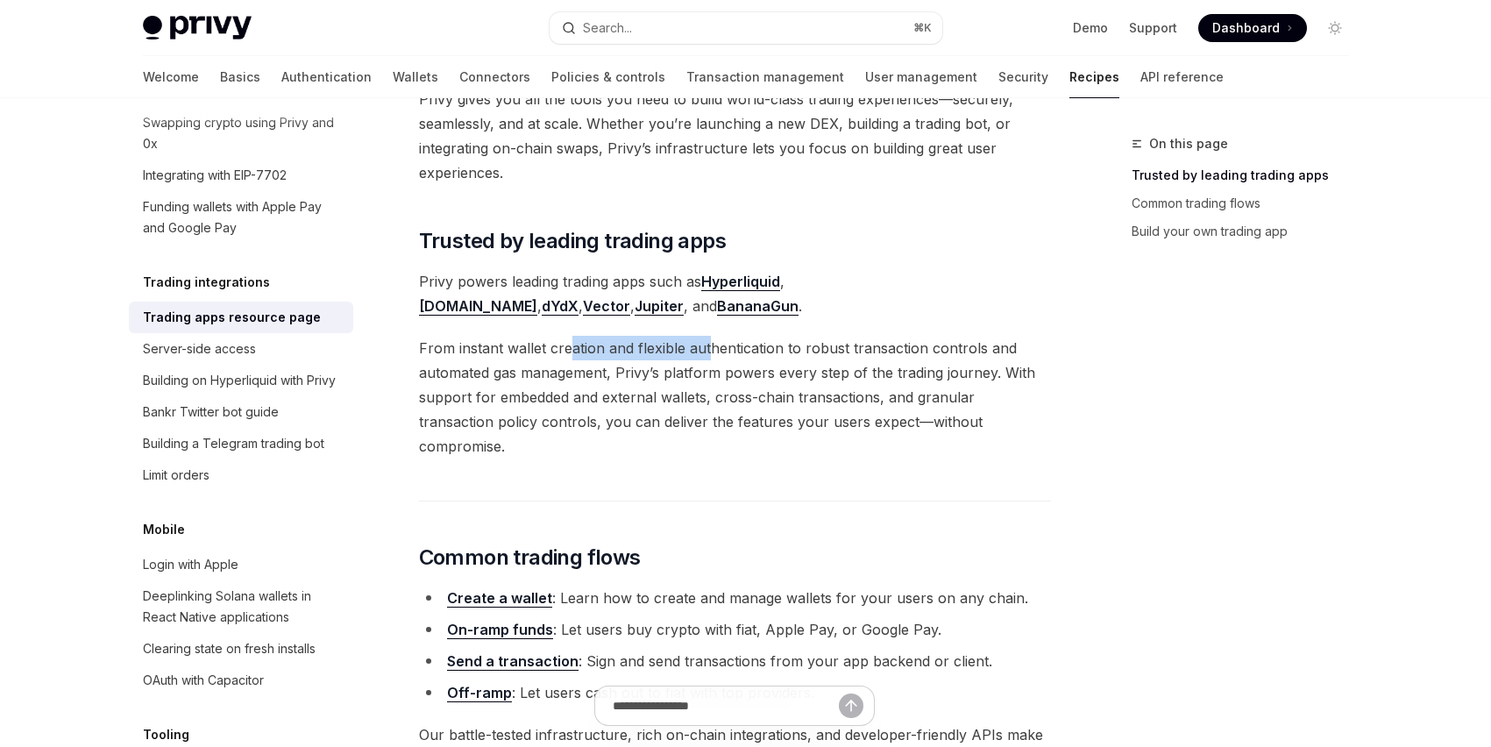
drag, startPoint x: 567, startPoint y: 352, endPoint x: 707, endPoint y: 347, distance: 140.3
click at [707, 347] on span "From instant wallet creation and flexible authentication to robust transaction …" at bounding box center [735, 397] width 632 height 123
click at [643, 368] on span "From instant wallet creation and flexible authentication to robust transaction …" at bounding box center [735, 397] width 632 height 123
drag, startPoint x: 776, startPoint y: 366, endPoint x: 943, endPoint y: 366, distance: 167.4
click at [942, 366] on span "From instant wallet creation and flexible authentication to robust transaction …" at bounding box center [735, 397] width 632 height 123
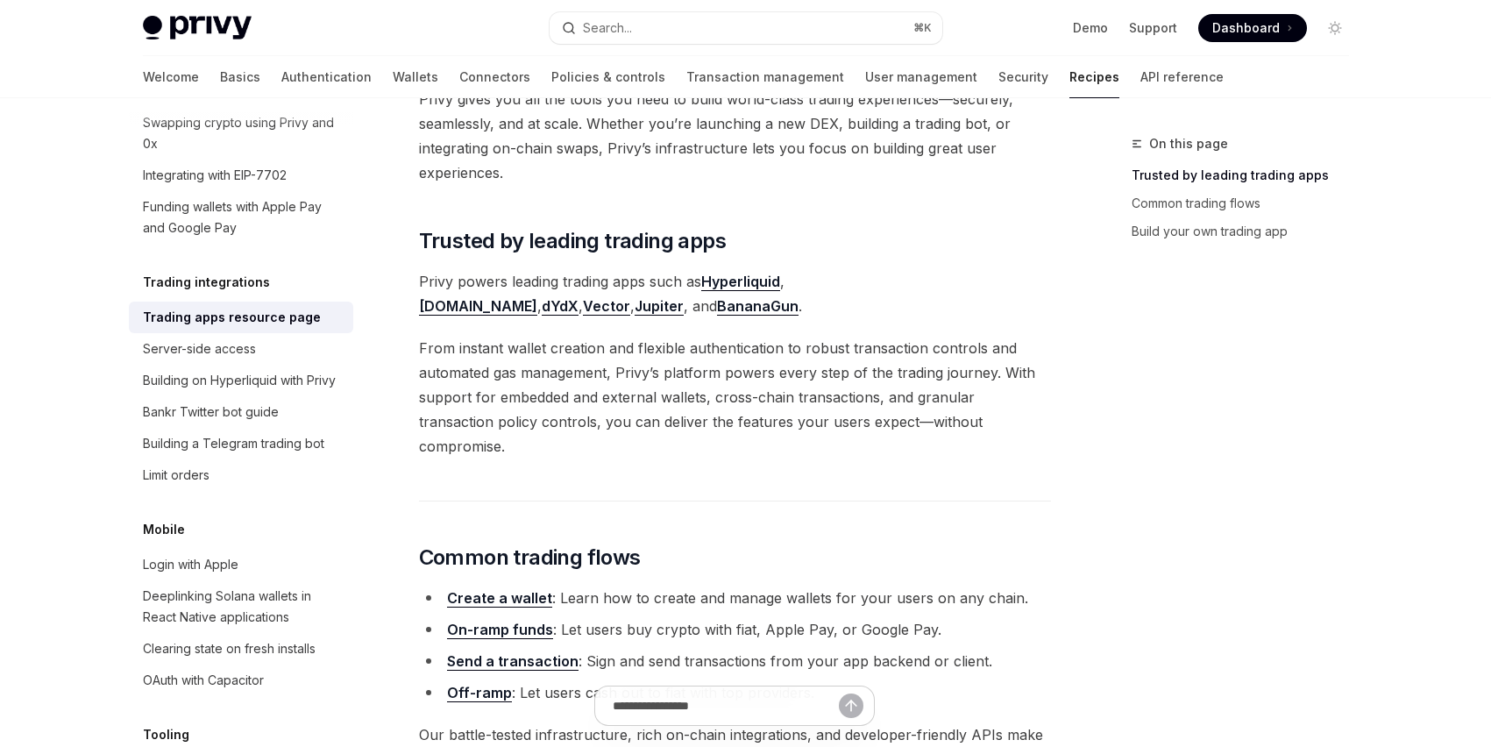
click at [557, 401] on span "From instant wallet creation and flexible authentication to robust transaction …" at bounding box center [735, 397] width 632 height 123
drag, startPoint x: 458, startPoint y: 399, endPoint x: 540, endPoint y: 398, distance: 82.4
click at [521, 399] on span "From instant wallet creation and flexible authentication to robust transaction …" at bounding box center [735, 397] width 632 height 123
drag, startPoint x: 738, startPoint y: 403, endPoint x: 820, endPoint y: 401, distance: 81.5
click at [820, 401] on span "From instant wallet creation and flexible authentication to robust transaction …" at bounding box center [735, 397] width 632 height 123
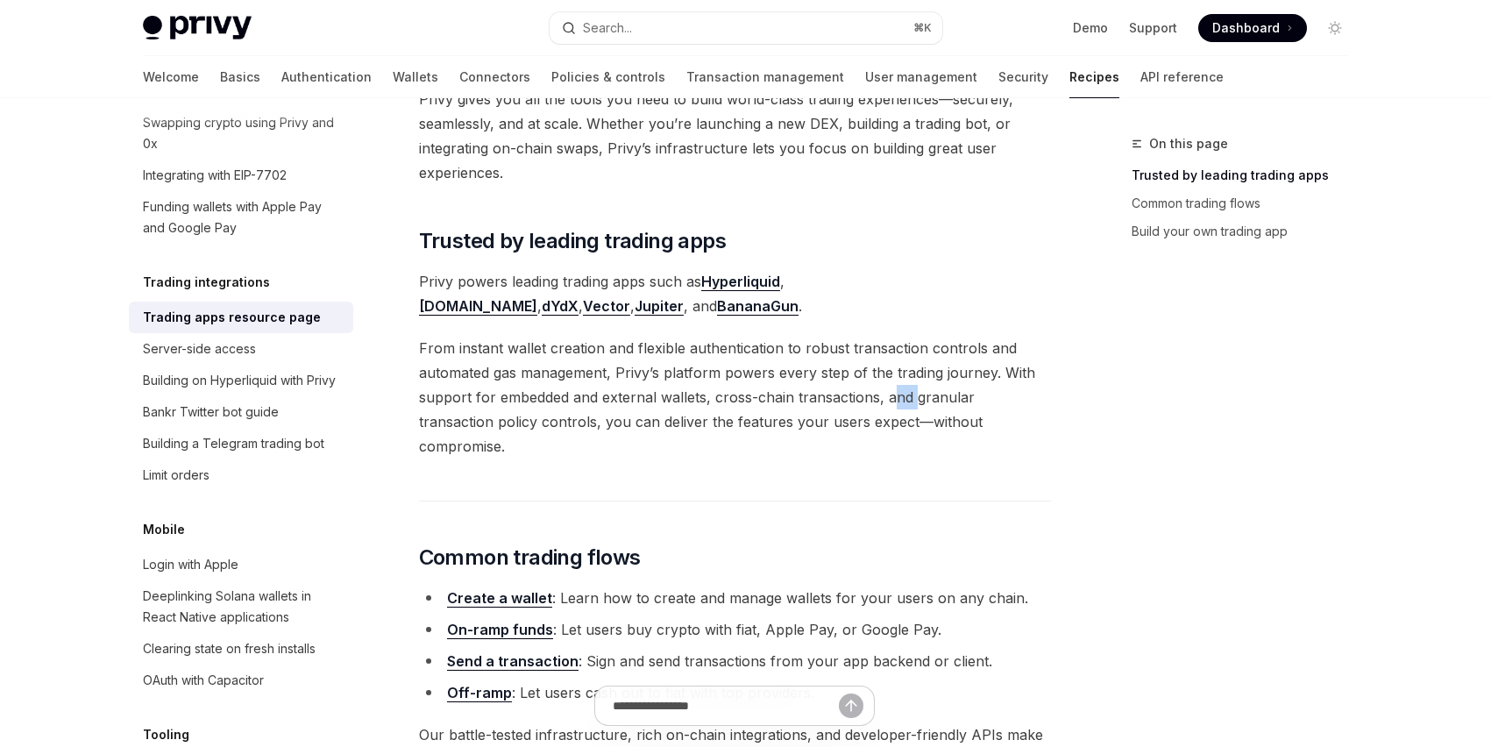
drag, startPoint x: 890, startPoint y: 401, endPoint x: 916, endPoint y: 404, distance: 26.4
click at [916, 404] on span "From instant wallet creation and flexible authentication to robust transaction …" at bounding box center [735, 397] width 632 height 123
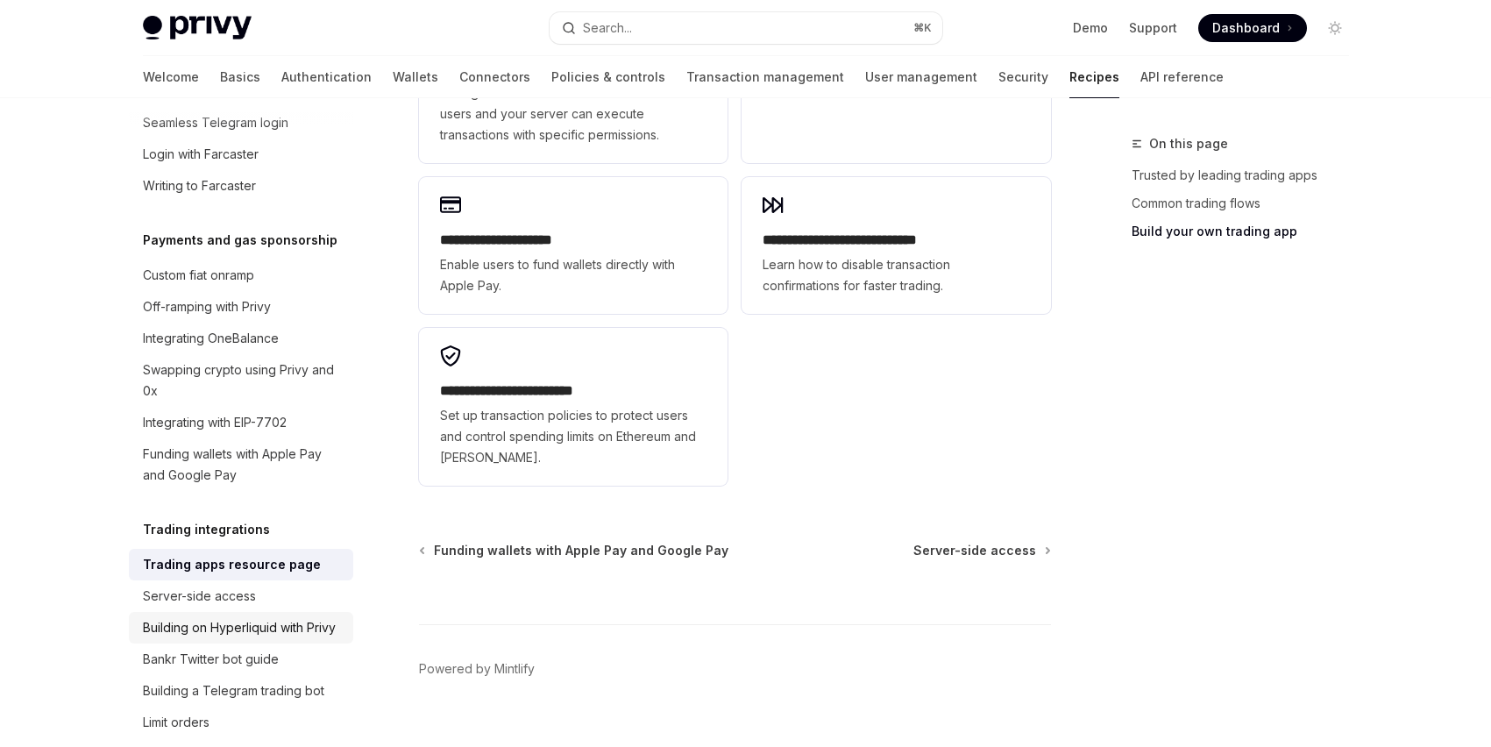
scroll to position [1415, 0]
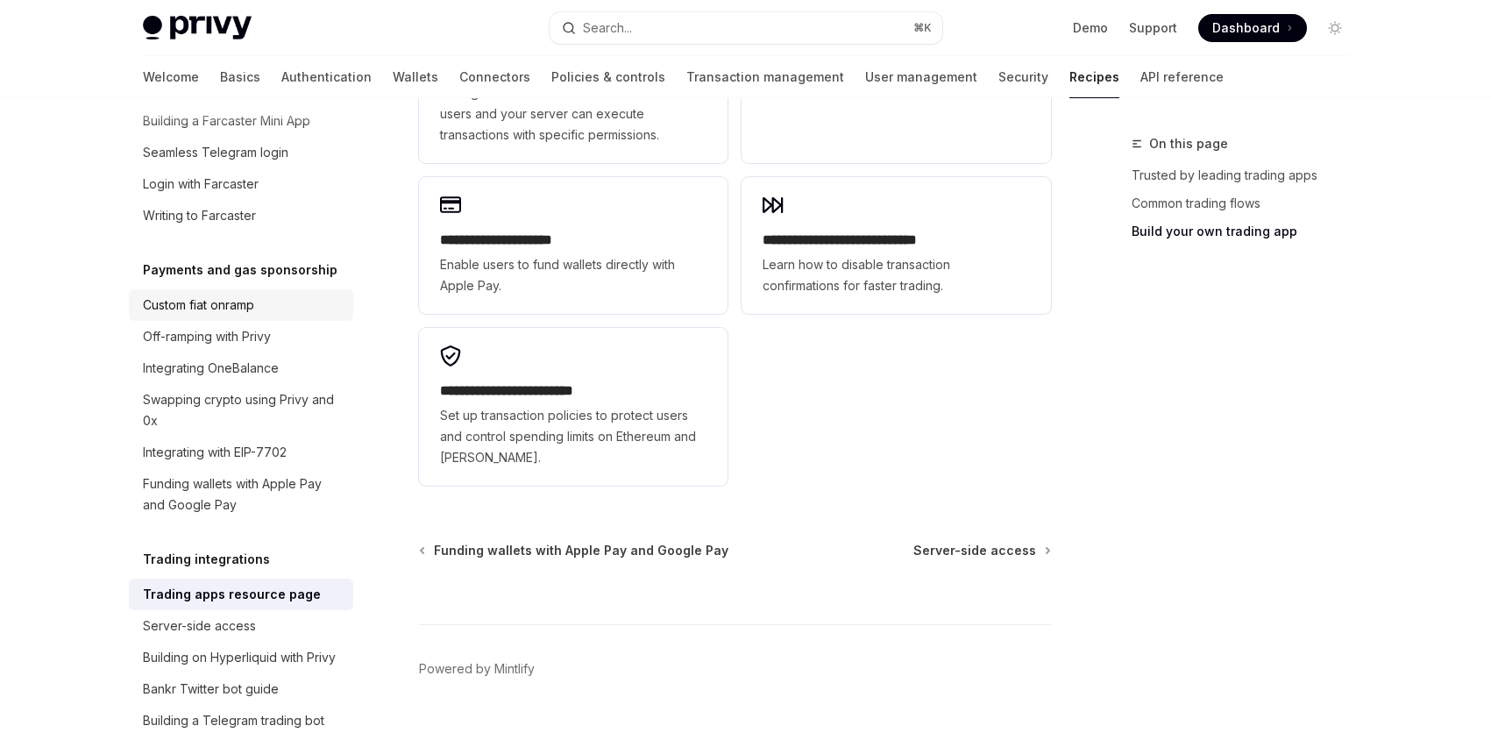
click at [244, 316] on div "Custom fiat onramp" at bounding box center [198, 305] width 111 height 21
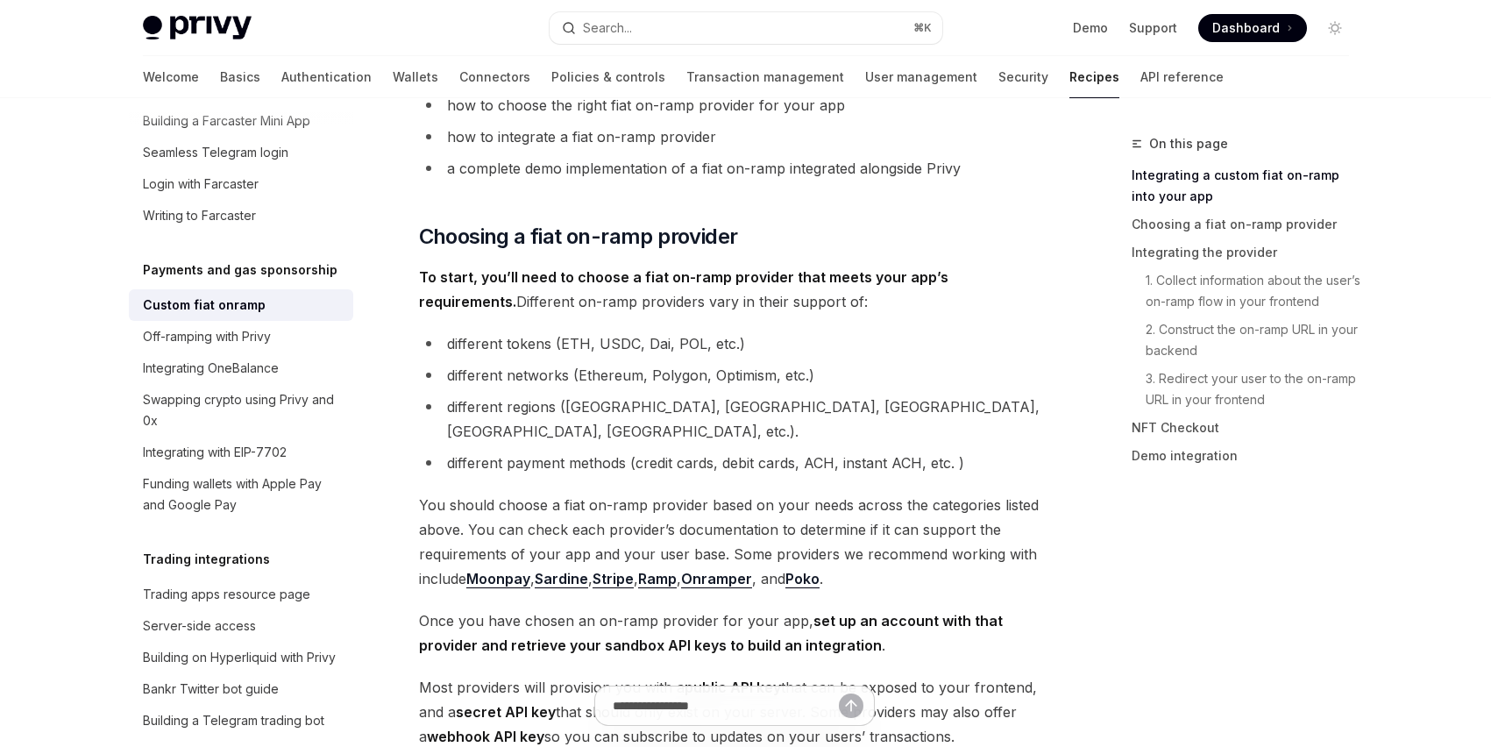
scroll to position [501, 0]
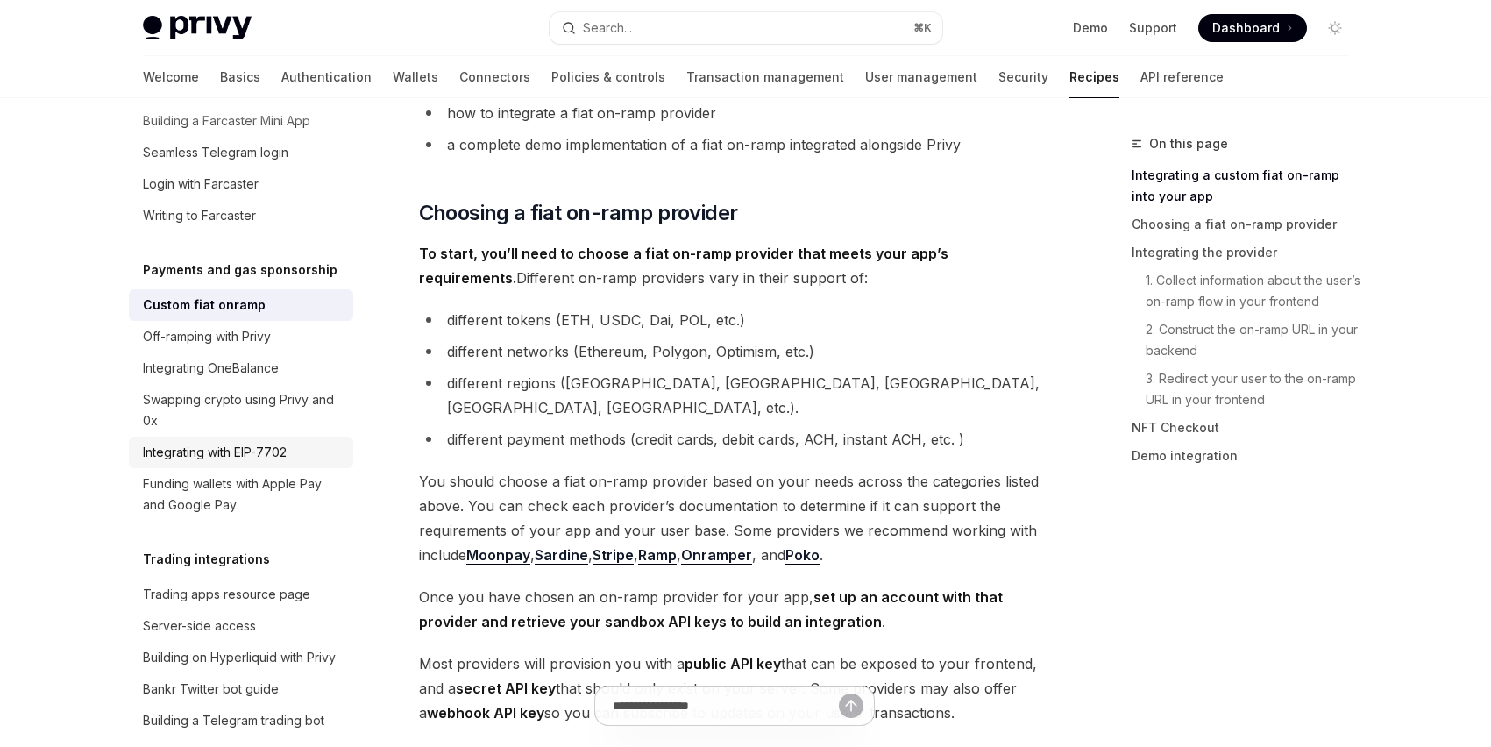
click at [260, 463] on div "Integrating with EIP-7702" at bounding box center [215, 452] width 144 height 21
type textarea "*"
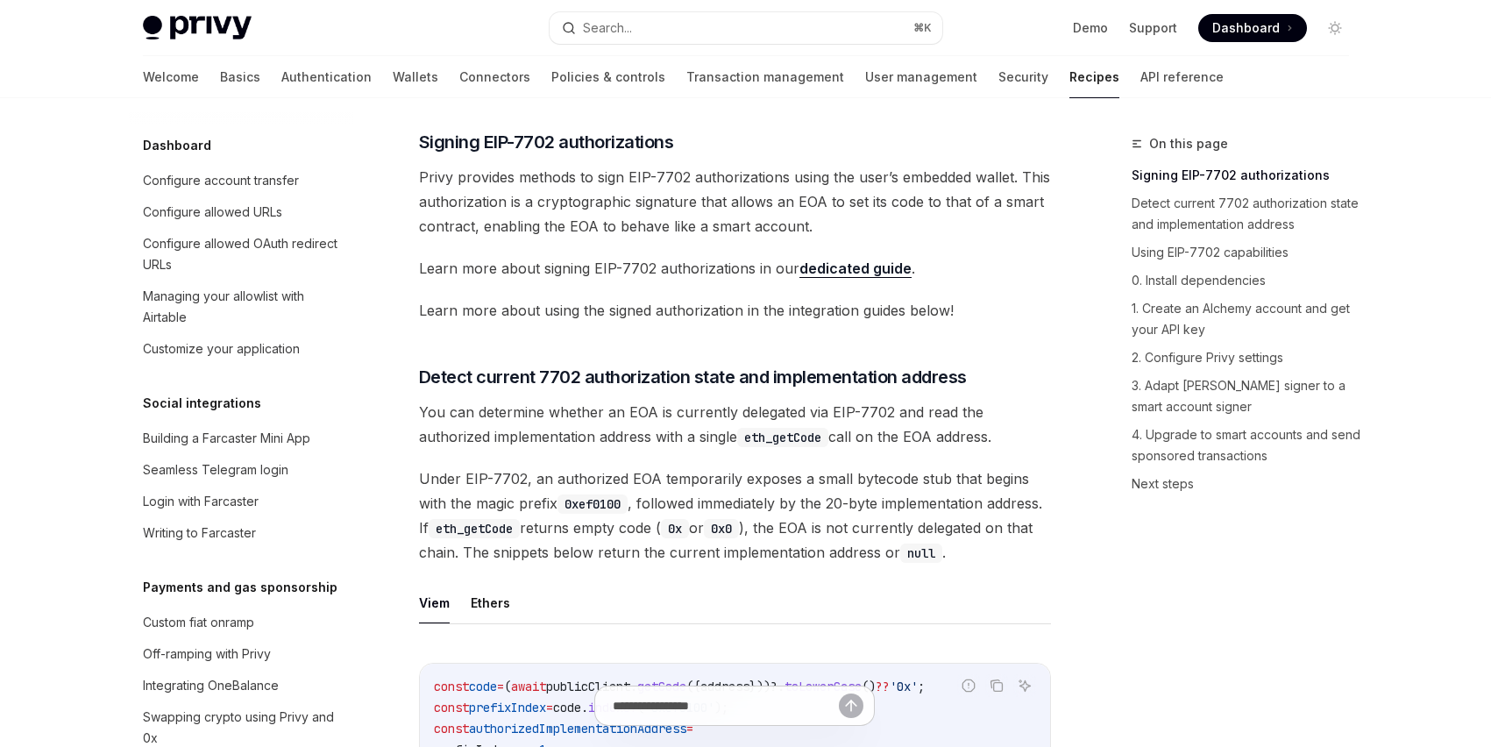
scroll to position [965, 0]
